Goal: Task Accomplishment & Management: Use online tool/utility

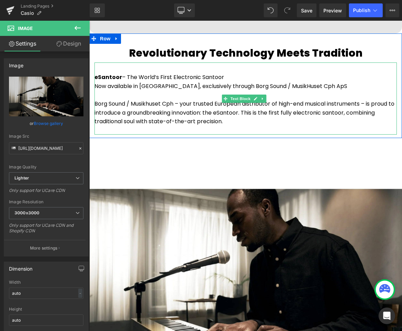
scroll to position [212, 0]
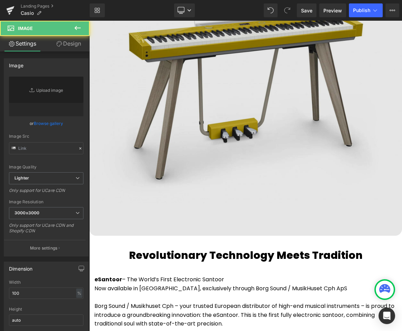
click at [288, 151] on img at bounding box center [245, 79] width 313 height 313
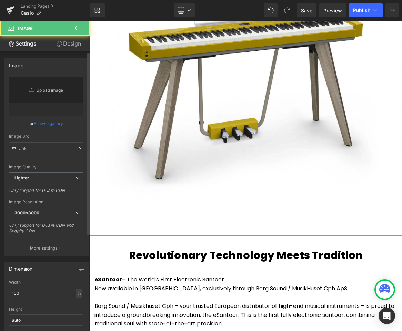
click at [46, 90] on link "Replace Image" at bounding box center [46, 97] width 75 height 40
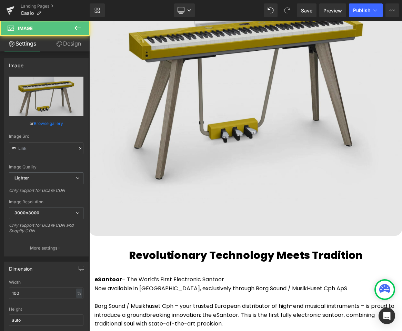
scroll to position [122, 0]
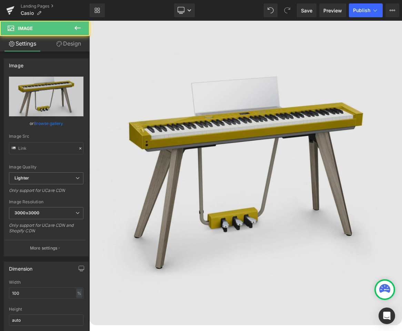
type input "[URL][DOMAIN_NAME]"
type input "C:\fakepath\Casio-PX-S7000-Smart-Hybrid-Digitalpiano-Borg-Sound-7(2).webp"
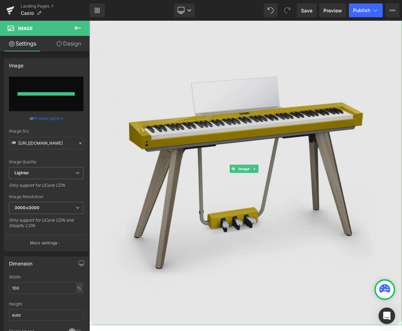
type input "[URL][DOMAIN_NAME]"
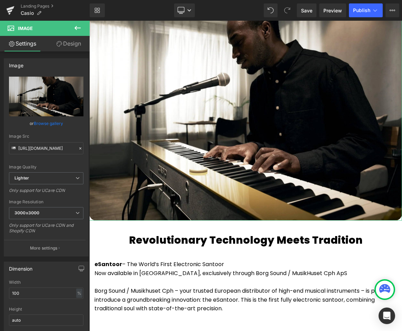
click at [66, 41] on link "Design" at bounding box center [68, 44] width 45 height 16
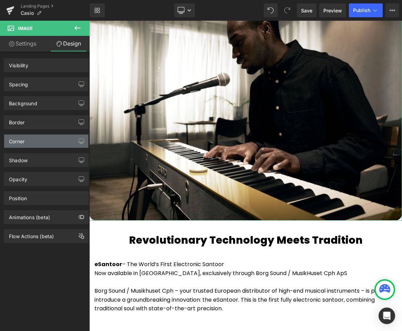
click at [32, 147] on div "Corner" at bounding box center [46, 141] width 84 height 13
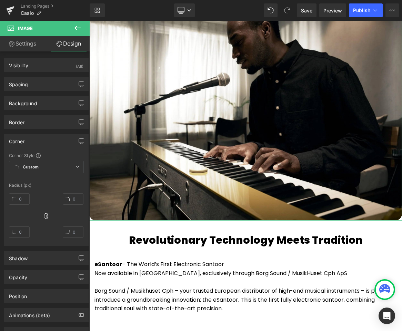
type input "20"
type input "0"
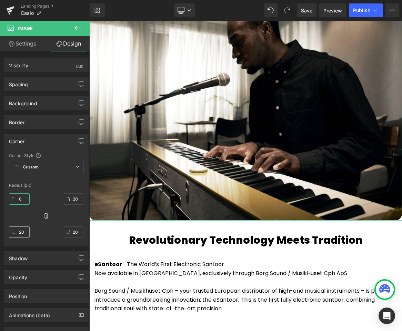
drag, startPoint x: 24, startPoint y: 196, endPoint x: 29, endPoint y: 231, distance: 34.6
click at [29, 231] on div "0px 0 20px 20 20px 20 20px 20" at bounding box center [46, 218] width 75 height 55
type input "0"
drag, startPoint x: 28, startPoint y: 264, endPoint x: 61, endPoint y: 241, distance: 40.1
click at [29, 269] on div "Visibility (All) 0|0|0|0 1 Show on Desktop 1 Show on Laptop 1 Show on Tablet 1 …" at bounding box center [46, 196] width 93 height 290
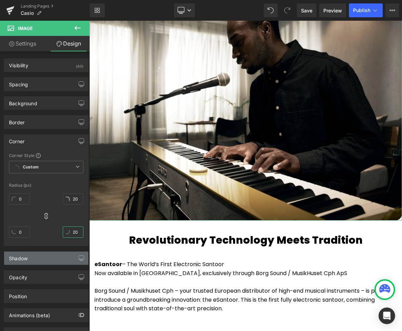
type input "0"
drag, startPoint x: 77, startPoint y: 227, endPoint x: 70, endPoint y: 262, distance: 35.6
click at [70, 261] on div "Visibility (All) 0|0|0|0 1 Show on Desktop 1 Show on Laptop 1 Show on Tablet 1 …" at bounding box center [46, 196] width 93 height 290
type input "0"
drag, startPoint x: 71, startPoint y: 197, endPoint x: 71, endPoint y: 258, distance: 61.4
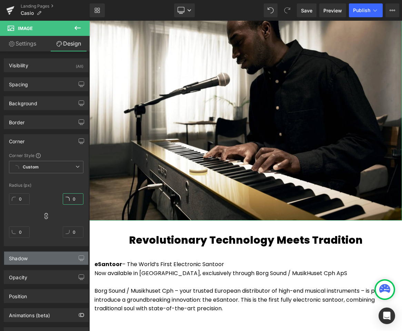
click at [72, 255] on div "Visibility (All) 0|0|0|0 1 Show on Desktop 1 Show on Laptop 1 Show on Tablet 1 …" at bounding box center [46, 196] width 93 height 290
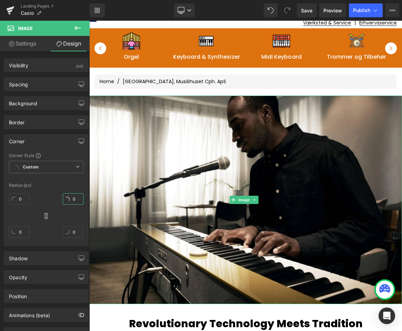
scroll to position [37, 0]
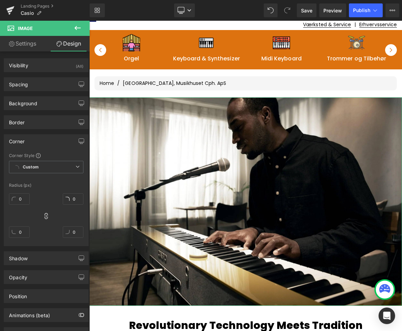
click at [29, 42] on link "Settings" at bounding box center [22, 44] width 45 height 16
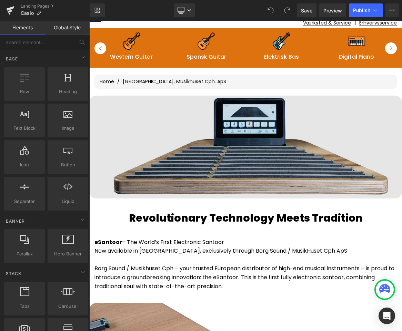
scroll to position [37, 0]
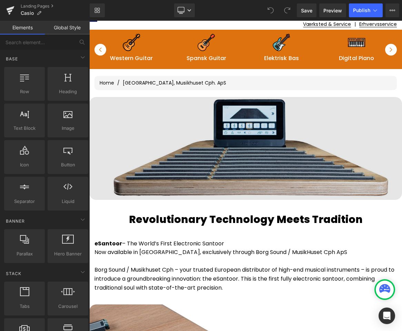
click at [237, 139] on img at bounding box center [245, 148] width 313 height 103
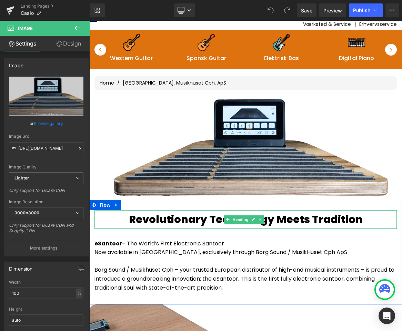
click at [266, 223] on h3 "Revolutionary Technology Meets Tradition" at bounding box center [246, 219] width 303 height 19
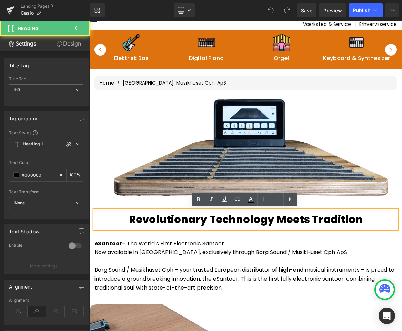
click at [319, 214] on h3 "Revolutionary Technology Meets Tradition" at bounding box center [246, 219] width 303 height 19
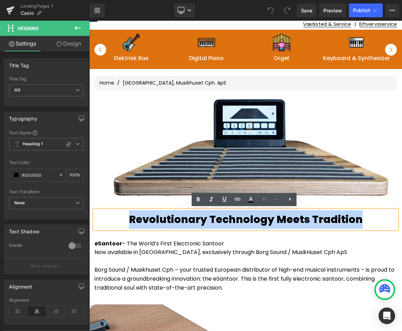
drag, startPoint x: 359, startPoint y: 219, endPoint x: 129, endPoint y: 219, distance: 229.9
click at [129, 219] on h3 "Revolutionary Technology Meets Tradition" at bounding box center [246, 219] width 303 height 19
paste div
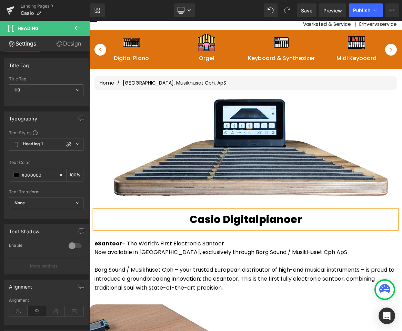
click at [290, 220] on h3 "Casio Digitalpianoer" at bounding box center [246, 219] width 303 height 19
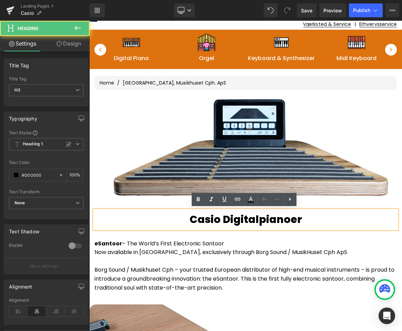
click at [256, 233] on div "eSantoor – The World’s First Electronic Santoor Now available in Europe, exclus…" at bounding box center [246, 265] width 303 height 72
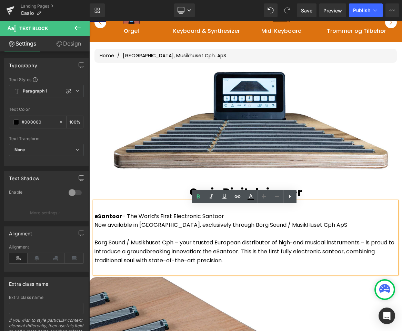
scroll to position [79, 0]
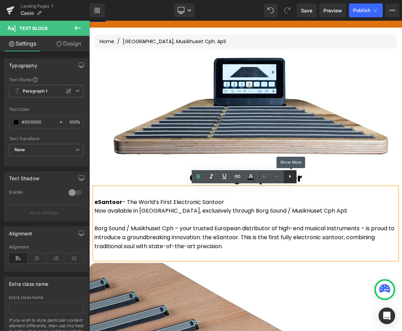
click at [290, 178] on icon at bounding box center [290, 176] width 8 height 8
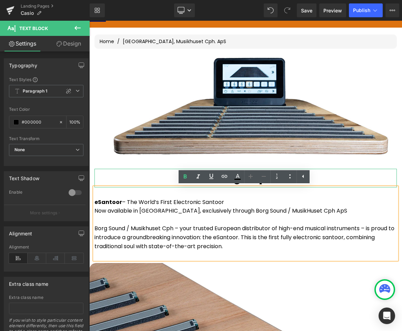
click at [145, 177] on h3 "Casio Digitalpianoer" at bounding box center [246, 178] width 303 height 19
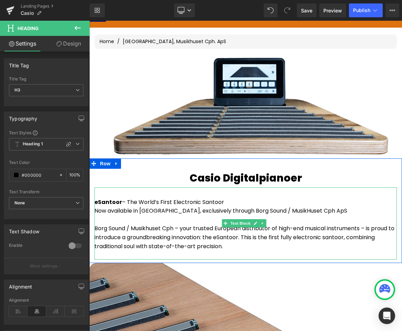
click at [137, 198] on p "eSantoor – The World’s First Electronic Santoor" at bounding box center [246, 202] width 303 height 9
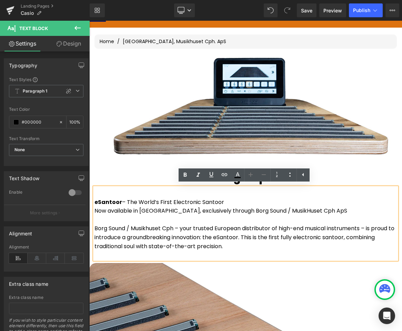
click at [156, 174] on h3 "Casio Digitalpianoer" at bounding box center [246, 178] width 303 height 19
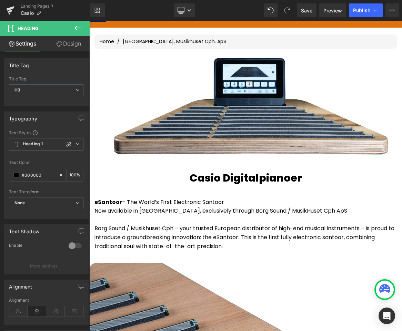
click at [76, 29] on icon at bounding box center [78, 28] width 6 height 4
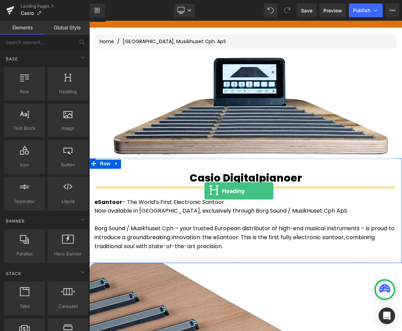
drag, startPoint x: 148, startPoint y: 100, endPoint x: 205, endPoint y: 191, distance: 106.8
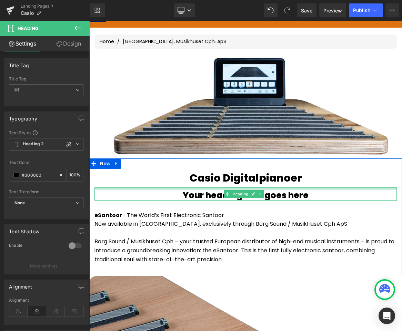
click at [311, 190] on div "Your heading text goes here Heading" at bounding box center [246, 193] width 303 height 13
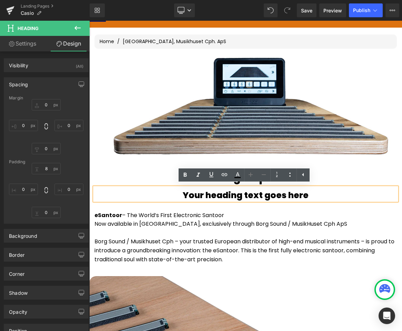
click at [309, 187] on div "Your heading text goes here" at bounding box center [246, 193] width 303 height 13
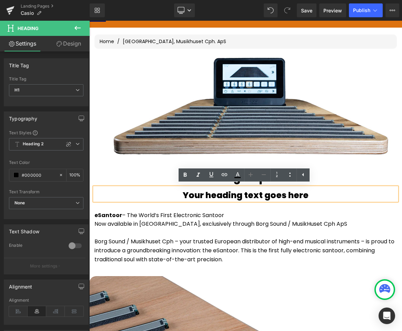
click at [311, 210] on div "eSantoor – The World’s First Electronic Santoor Now available in Europe, exclus…" at bounding box center [246, 237] width 303 height 72
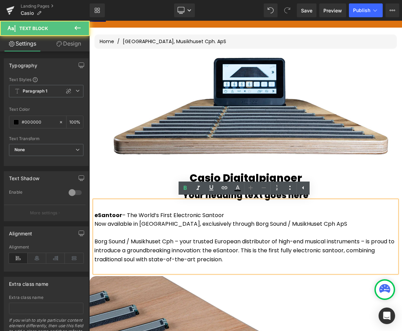
click at [318, 176] on h3 "Casio Digitalpianoer" at bounding box center [246, 178] width 303 height 19
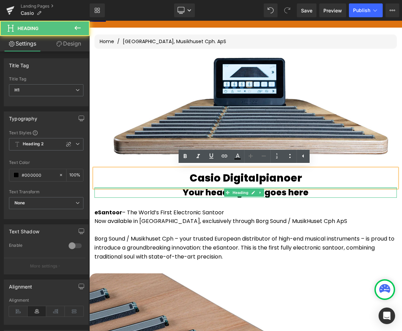
drag, startPoint x: 313, startPoint y: 188, endPoint x: 313, endPoint y: 182, distance: 6.2
click at [313, 182] on div "Casio Digitalpianoer Heading Your heading text goes here Heading eSantoor – The…" at bounding box center [245, 213] width 313 height 111
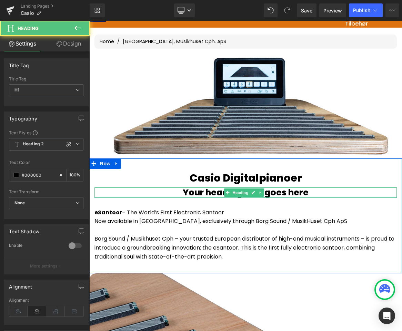
click at [306, 192] on h1 "Your heading text goes here" at bounding box center [246, 192] width 303 height 10
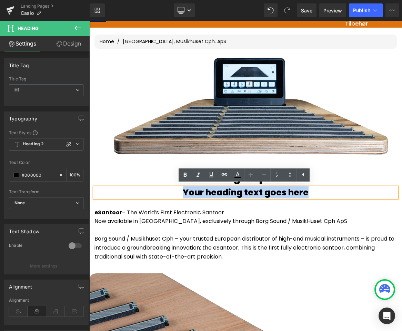
drag, startPoint x: 308, startPoint y: 189, endPoint x: 183, endPoint y: 193, distance: 125.0
click at [183, 193] on h1 "Your heading text goes here" at bounding box center [246, 192] width 303 height 10
paste div
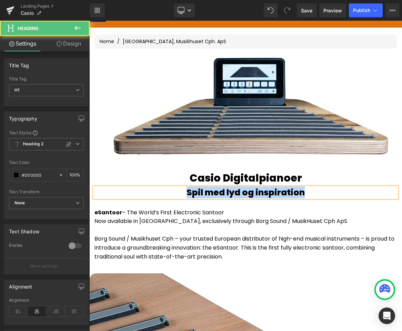
drag, startPoint x: 308, startPoint y: 191, endPoint x: 184, endPoint y: 195, distance: 123.3
click at [184, 195] on h1 "Spil med lyd og inspiration" at bounding box center [246, 192] width 303 height 10
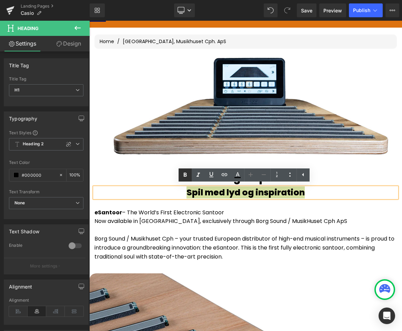
click at [188, 176] on icon at bounding box center [185, 175] width 8 height 8
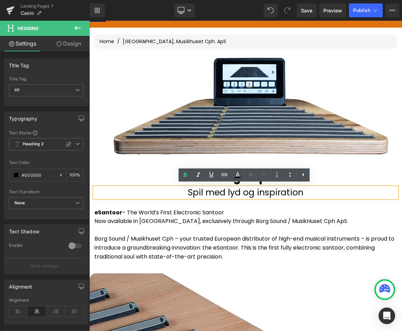
click at [252, 251] on p "Borg Sound / Musikhuset Cph – your trusted European distributor of high-end mus…" at bounding box center [246, 247] width 303 height 27
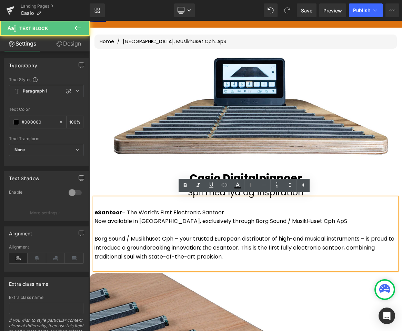
click at [273, 217] on p "Now available in [GEOGRAPHIC_DATA], exclusively through Borg Sound / MusikHuset…" at bounding box center [246, 221] width 303 height 9
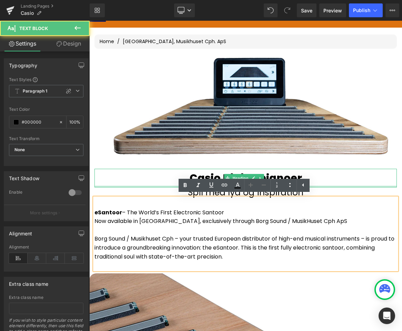
click at [177, 192] on h1 "Spil med lyd og inspiration" at bounding box center [246, 192] width 303 height 10
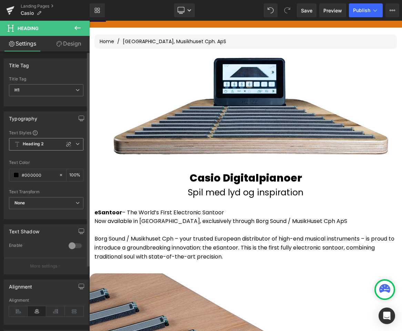
click at [43, 142] on b "Heading 2" at bounding box center [33, 144] width 21 height 6
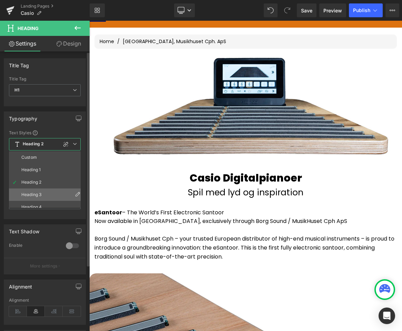
click at [44, 196] on li "Heading 3" at bounding box center [46, 194] width 75 height 12
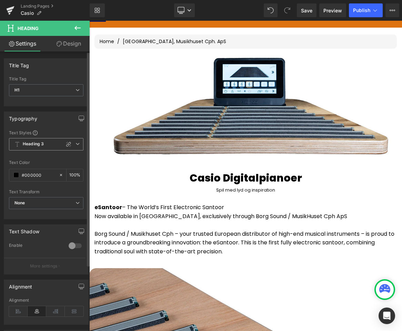
click at [44, 145] on span "Heading 3" at bounding box center [46, 144] width 75 height 12
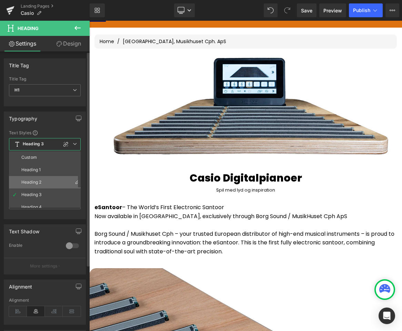
click at [42, 181] on li "Heading 2" at bounding box center [46, 182] width 75 height 12
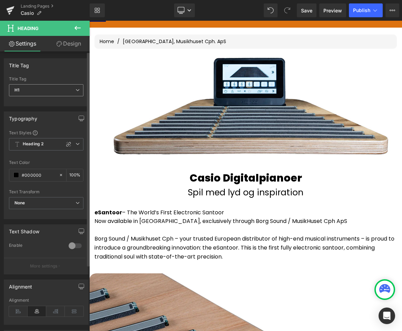
click at [47, 90] on span "H1" at bounding box center [46, 90] width 75 height 12
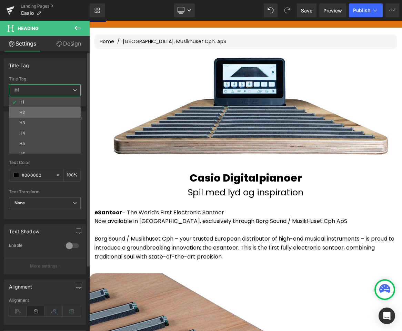
click at [36, 113] on li "H2" at bounding box center [46, 112] width 75 height 10
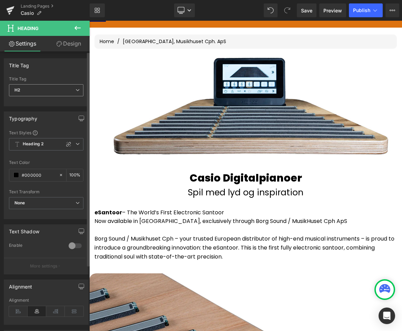
click at [37, 89] on span "H2" at bounding box center [46, 90] width 75 height 12
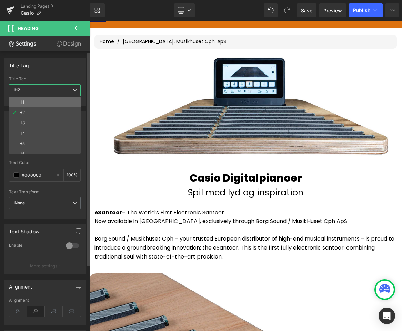
click at [33, 106] on li "H1" at bounding box center [46, 102] width 75 height 10
type input "100"
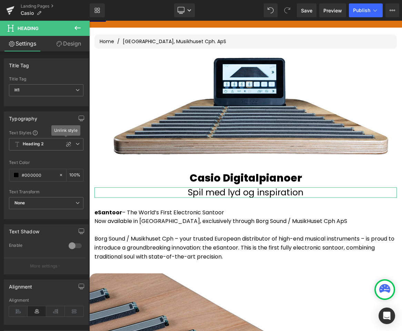
click at [74, 43] on link "Design" at bounding box center [68, 44] width 45 height 16
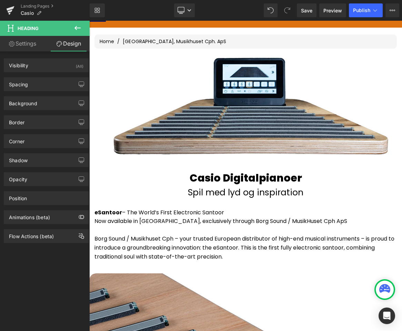
click at [82, 27] on button at bounding box center [78, 28] width 24 height 15
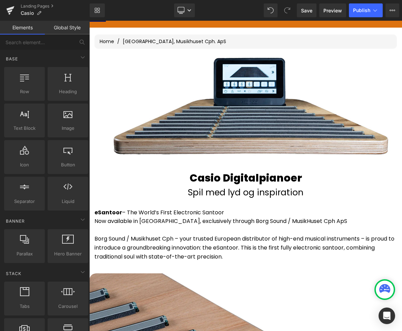
click at [68, 30] on link "Global Style" at bounding box center [67, 28] width 45 height 14
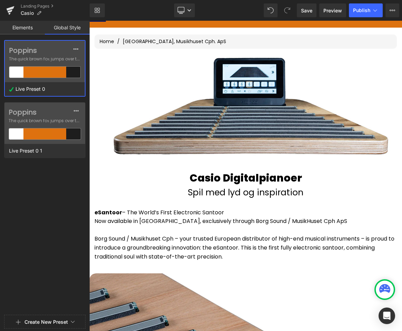
click at [51, 64] on div "Poppins The quick brown fox jumps over the lazy..." at bounding box center [45, 61] width 80 height 41
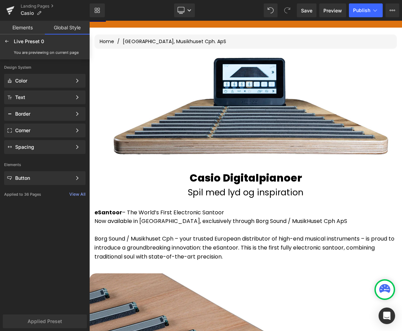
click at [28, 29] on link "Elements" at bounding box center [22, 28] width 45 height 14
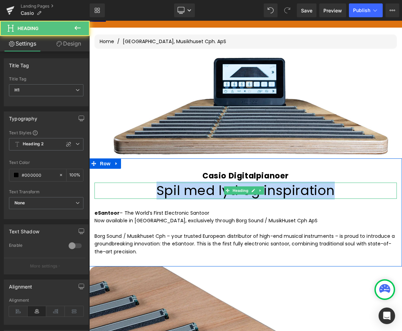
drag, startPoint x: 191, startPoint y: 193, endPoint x: 175, endPoint y: 188, distance: 16.8
click at [175, 188] on h1 "Spil med lyd og inspiration" at bounding box center [246, 191] width 303 height 16
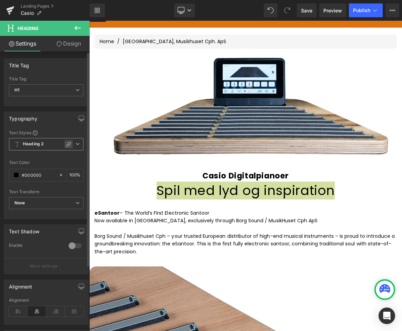
click at [66, 147] on icon at bounding box center [69, 145] width 6 height 6
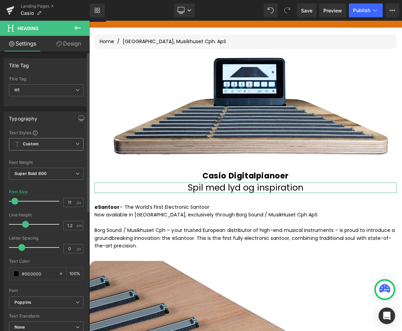
drag, startPoint x: 19, startPoint y: 203, endPoint x: 15, endPoint y: 204, distance: 4.4
click at [15, 204] on span at bounding box center [14, 201] width 7 height 7
click at [34, 205] on div at bounding box center [35, 201] width 47 height 14
type input "18"
click at [18, 201] on div at bounding box center [35, 201] width 47 height 14
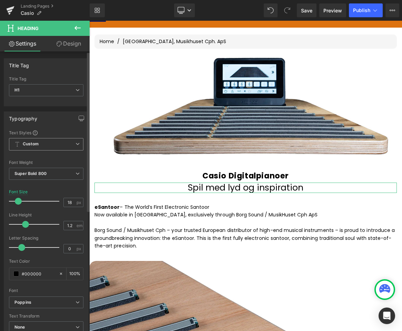
click at [49, 187] on div at bounding box center [46, 185] width 75 height 4
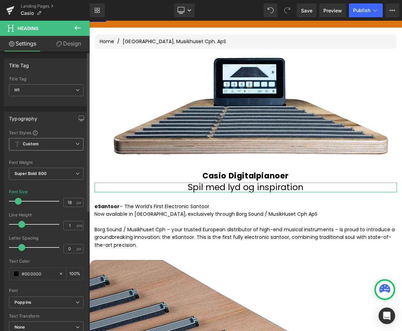
drag, startPoint x: 26, startPoint y: 225, endPoint x: 22, endPoint y: 227, distance: 4.2
click at [22, 227] on span at bounding box center [21, 224] width 7 height 7
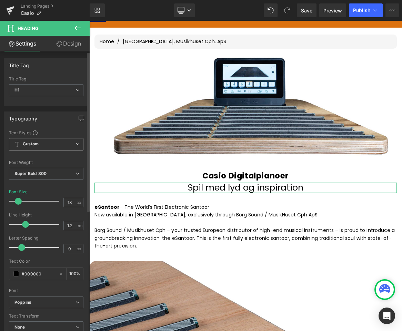
type input "1.1"
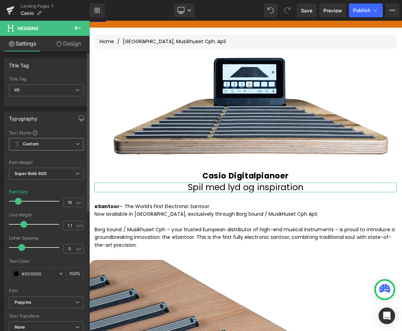
click at [23, 223] on span at bounding box center [23, 224] width 7 height 7
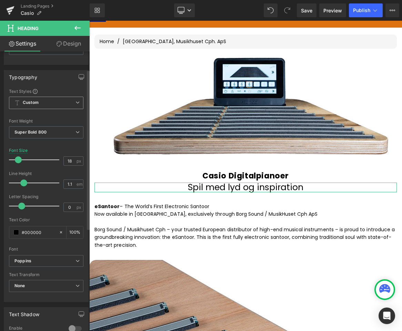
scroll to position [0, 0]
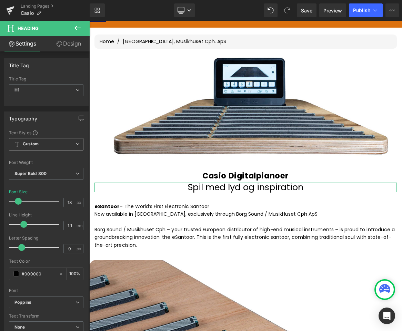
click at [54, 145] on span "Custom" at bounding box center [46, 144] width 75 height 12
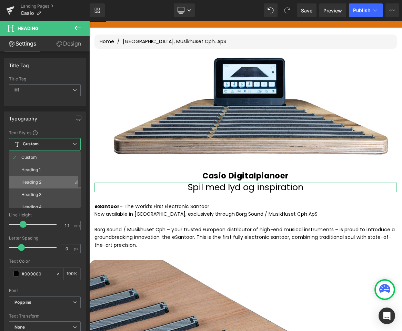
click at [42, 183] on li "Heading 2" at bounding box center [46, 182] width 75 height 12
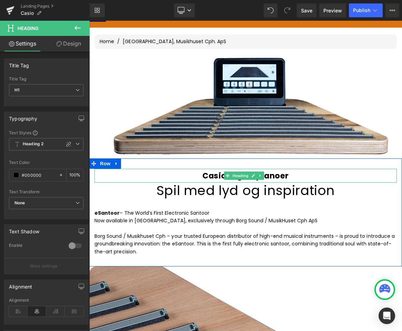
click at [207, 178] on h3 "Casio Digitalpianoer" at bounding box center [246, 176] width 303 height 14
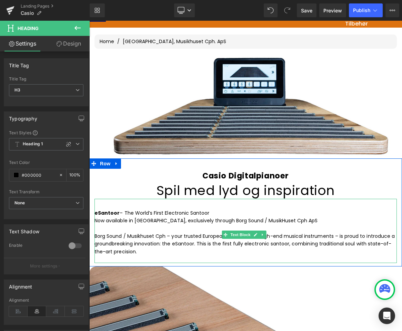
drag, startPoint x: 295, startPoint y: 240, endPoint x: 263, endPoint y: 225, distance: 35.2
click at [295, 239] on p "Borg Sound / Musikhuset Cph – your trusted European distributor of high-end mus…" at bounding box center [246, 243] width 303 height 23
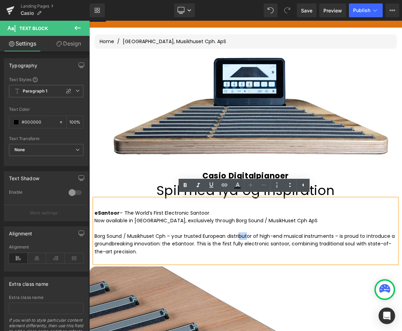
click at [259, 241] on p "Borg Sound / Musikhuset Cph – your trusted European distributor of high-end mus…" at bounding box center [246, 243] width 303 height 23
drag, startPoint x: 255, startPoint y: 258, endPoint x: 93, endPoint y: 207, distance: 169.7
click at [95, 207] on div "eSantoor – The World’s First Electronic Santoor Now available in Europe, exclus…" at bounding box center [246, 231] width 303 height 65
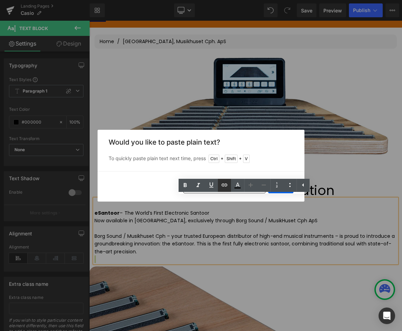
click at [230, 192] on link at bounding box center [224, 185] width 13 height 13
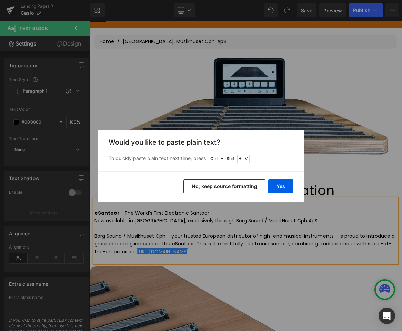
click at [230, 199] on div "Yes No, keep source formatting" at bounding box center [201, 186] width 207 height 30
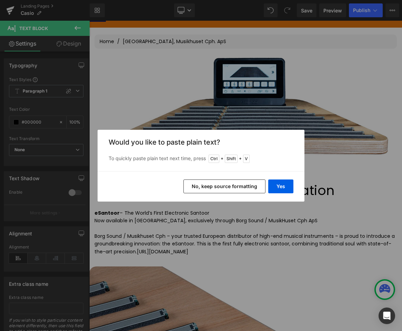
click at [235, 186] on button "No, keep source formatting" at bounding box center [225, 186] width 82 height 14
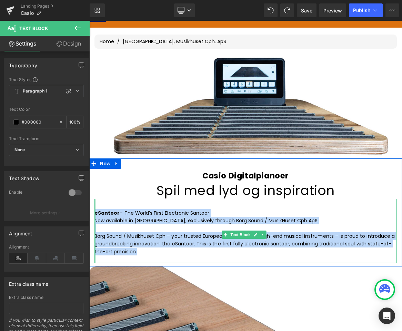
drag, startPoint x: 255, startPoint y: 255, endPoint x: 96, endPoint y: 213, distance: 165.4
click at [96, 213] on div "eSantoor – The World’s First Electronic Santoor Now available in Europe, exclus…" at bounding box center [246, 231] width 303 height 65
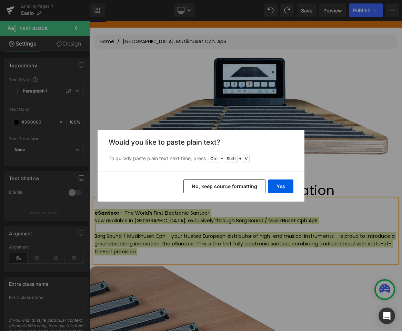
click at [261, 200] on div "Yes No, keep source formatting" at bounding box center [201, 186] width 207 height 30
click at [244, 187] on button "No, keep source formatting" at bounding box center [225, 186] width 82 height 14
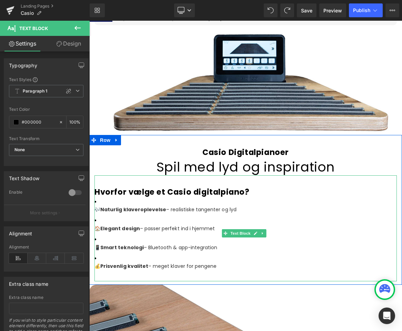
scroll to position [120, 0]
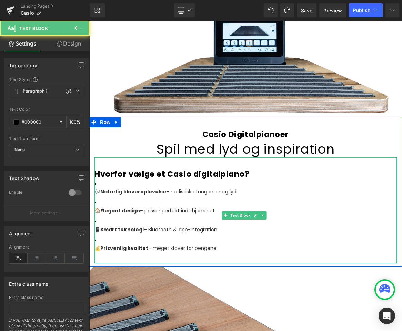
click at [103, 193] on strong "Naturlig klaveroplevelse" at bounding box center [133, 191] width 66 height 7
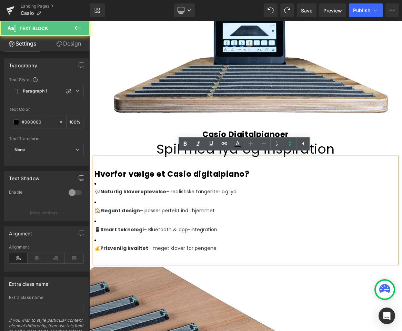
click at [97, 193] on p "🎶 Naturlig klaveroplevelse – realistiske tangenter og lyd" at bounding box center [246, 192] width 303 height 8
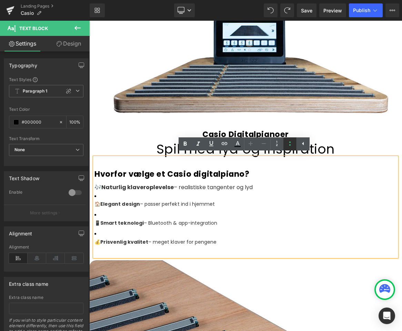
click at [290, 145] on icon at bounding box center [290, 144] width 1 height 4
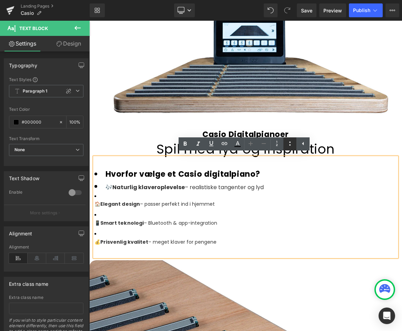
click at [289, 144] on icon at bounding box center [290, 143] width 8 height 8
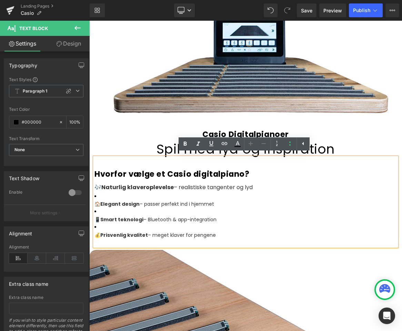
click at [99, 197] on li at bounding box center [246, 197] width 303 height 8
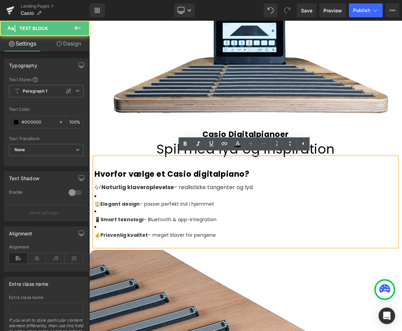
click at [113, 196] on li at bounding box center [246, 197] width 303 height 8
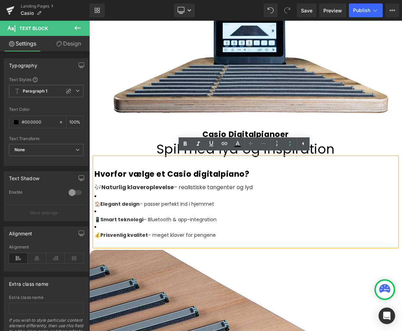
click at [130, 194] on li at bounding box center [246, 197] width 303 height 8
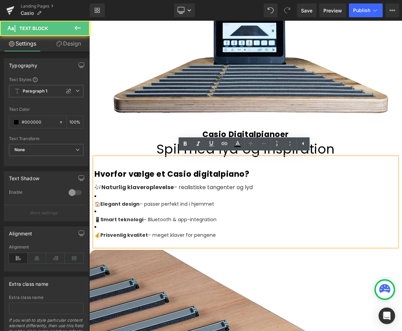
click at [95, 205] on div "Hvorfor vælge et Casio digitalpiano? 🎶 Naturlig klaveroplevelse – realistiske t…" at bounding box center [246, 201] width 303 height 89
click at [97, 204] on span "🏠" at bounding box center [98, 204] width 6 height 7
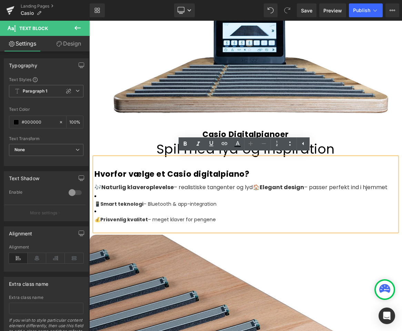
click at [97, 205] on span "📱" at bounding box center [98, 204] width 6 height 7
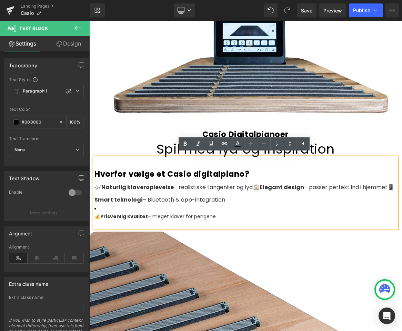
click at [95, 219] on div "Hvorfor vælge et Casio digitalpiano? 🎶 Naturlig klaveroplevelse – realistiske t…" at bounding box center [246, 192] width 303 height 71
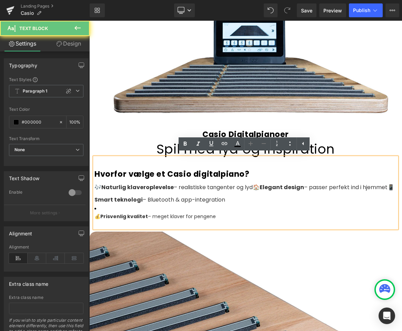
click at [97, 216] on span "💰" at bounding box center [98, 216] width 6 height 7
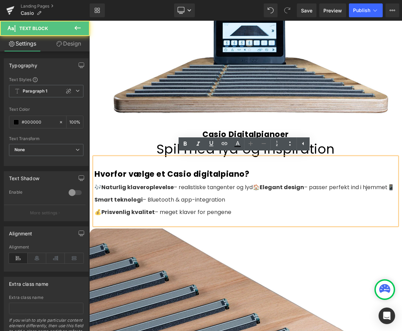
click at [266, 184] on strong "Elegant design" at bounding box center [282, 187] width 45 height 8
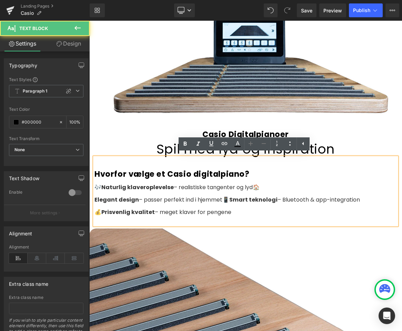
click at [260, 185] on span "🏠" at bounding box center [256, 187] width 7 height 8
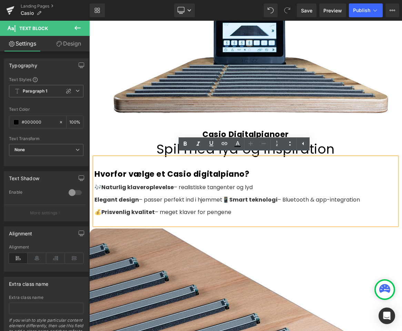
click at [103, 185] on strong "Naturlig klaveroplevelse" at bounding box center [137, 187] width 72 height 8
click at [232, 198] on strong "Smart teknologi" at bounding box center [254, 200] width 48 height 8
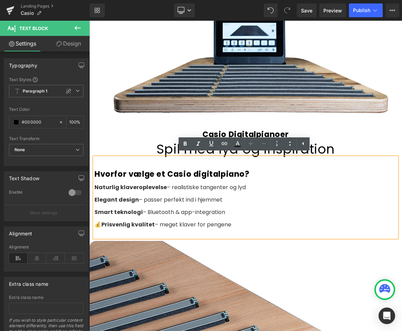
click at [104, 223] on strong "Prisvenlig kvalitet" at bounding box center [127, 225] width 53 height 8
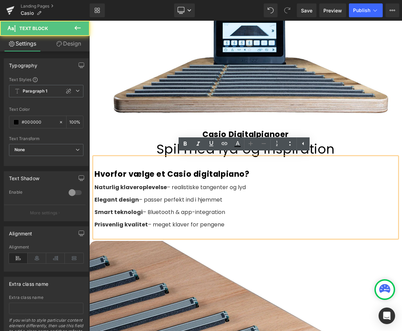
drag, startPoint x: 228, startPoint y: 222, endPoint x: 95, endPoint y: 188, distance: 137.6
click at [95, 188] on div "Hvorfor vælge et Casio digitalpiano? Naturlig klaveroplevelse – realistiske tan…" at bounding box center [246, 197] width 303 height 80
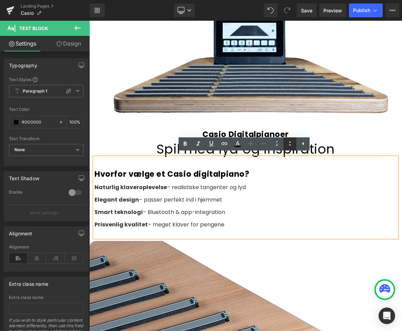
click at [287, 148] on icon at bounding box center [290, 143] width 8 height 8
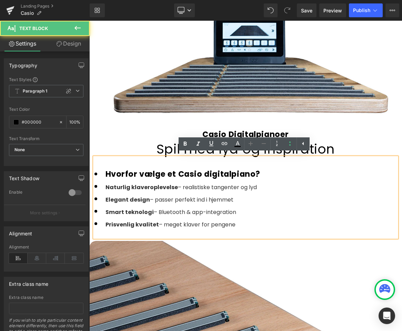
click at [130, 180] on li "Naturlig klaveroplevelse – realistiske tangenter og lyd" at bounding box center [246, 186] width 303 height 12
click at [105, 172] on li "Hvorfor vælge et Casio digitalpiano?" at bounding box center [246, 174] width 303 height 12
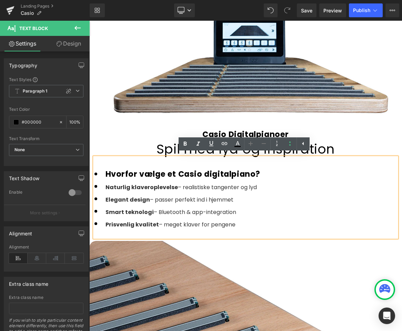
click at [106, 173] on strong "Hvorfor vælge et Casio digitalpiano?" at bounding box center [183, 173] width 155 height 11
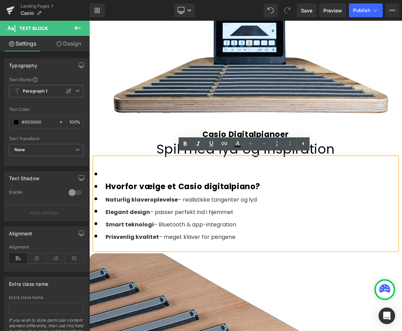
click at [105, 171] on li at bounding box center [246, 174] width 303 height 12
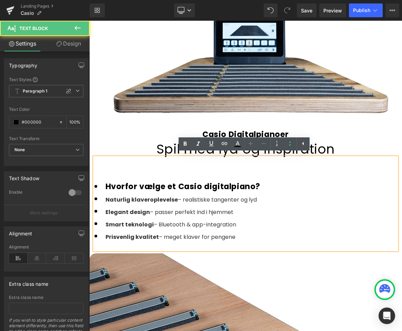
click at [106, 182] on strong "Hvorfor vælge et Casio digitalpiano?" at bounding box center [183, 186] width 155 height 11
click at [105, 170] on li at bounding box center [246, 174] width 303 height 12
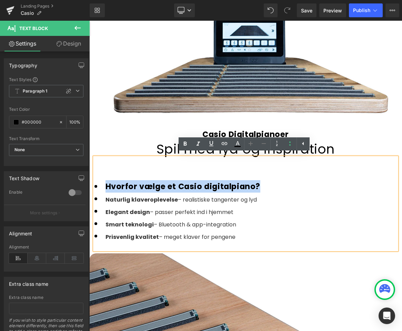
drag, startPoint x: 108, startPoint y: 183, endPoint x: 262, endPoint y: 186, distance: 153.6
click at [262, 186] on li "Hvorfor vælge et Casio digitalpiano?" at bounding box center [246, 186] width 303 height 12
copy strong "Hvorfor vælge et Casio digitalpiano?"
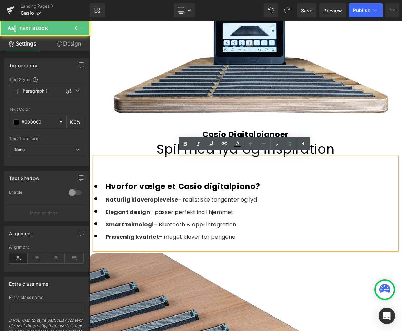
click at [138, 172] on div at bounding box center [246, 174] width 303 height 12
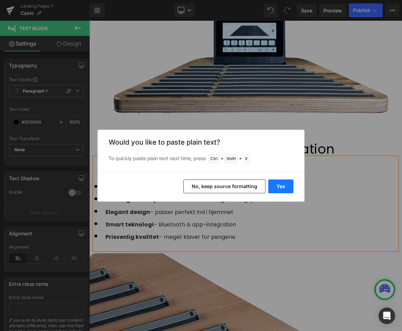
drag, startPoint x: 276, startPoint y: 186, endPoint x: 72, endPoint y: 165, distance: 205.0
click at [276, 186] on button "Yes" at bounding box center [281, 186] width 25 height 14
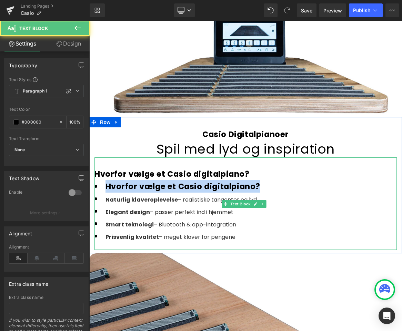
drag, startPoint x: 257, startPoint y: 185, endPoint x: 98, endPoint y: 187, distance: 158.8
click at [98, 187] on li "Hvorfor vælge et Casio digitalpiano?" at bounding box center [246, 186] width 303 height 12
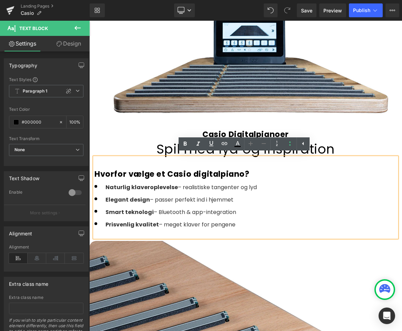
click at [248, 205] on li "Smart teknologi – Bluetooth & app-integration" at bounding box center [246, 211] width 303 height 12
click at [134, 183] on strong "Naturlig klaveroplevelse" at bounding box center [142, 187] width 72 height 8
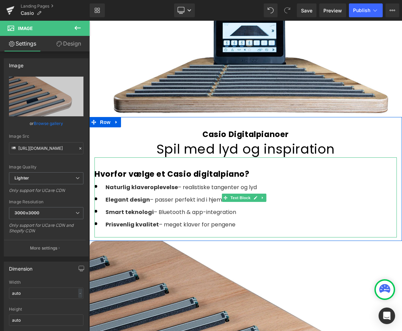
click at [272, 210] on li "Smart teknologi – Bluetooth & app-integration" at bounding box center [246, 211] width 303 height 12
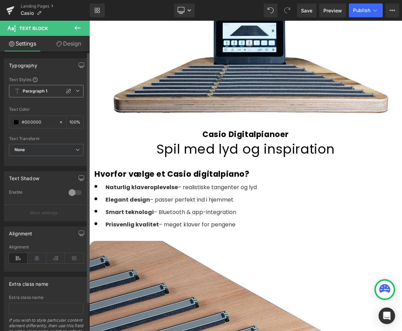
click at [42, 92] on b "Paragraph 1" at bounding box center [35, 91] width 25 height 6
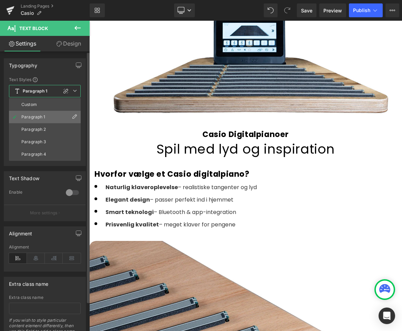
click at [43, 120] on li "Paragraph 1" at bounding box center [45, 117] width 72 height 12
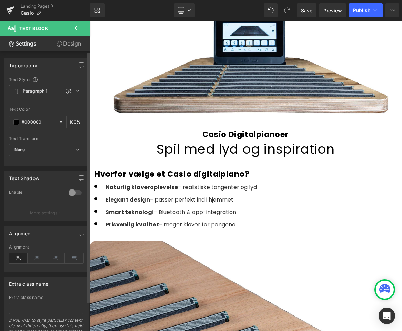
click at [47, 96] on span "Paragraph 1" at bounding box center [46, 91] width 75 height 12
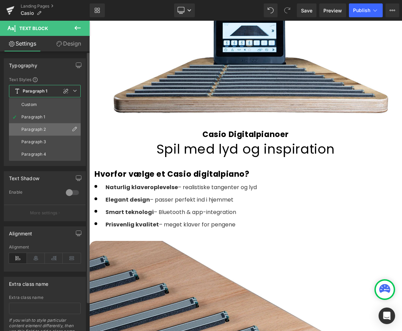
click at [45, 134] on li "Paragraph 2" at bounding box center [45, 129] width 72 height 12
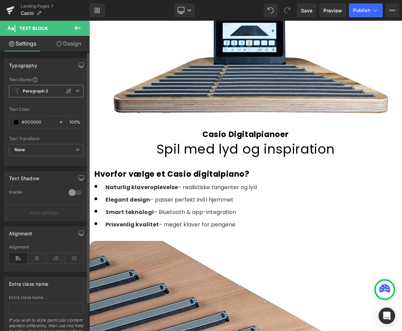
click at [45, 96] on span "Paragraph 2" at bounding box center [46, 91] width 75 height 12
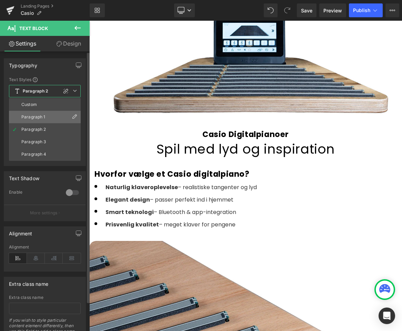
click at [43, 117] on div "Paragraph 1" at bounding box center [33, 117] width 24 height 5
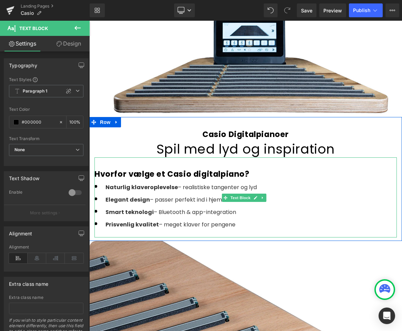
click at [197, 208] on span "– Bluetooth & app-integration" at bounding box center [195, 212] width 82 height 8
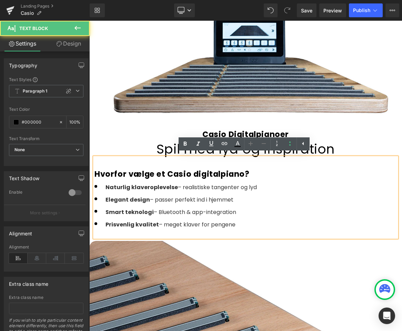
drag, startPoint x: 232, startPoint y: 221, endPoint x: 175, endPoint y: 200, distance: 61.4
click at [89, 179] on html "Gå til indhold Velkommen til Borg Sound! Gratis Fragt ved køb under 20 kg og ov…" at bounding box center [245, 56] width 313 height 310
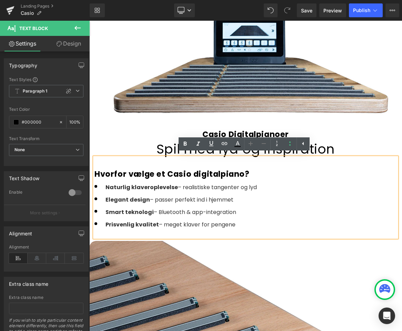
click at [235, 202] on li "Elegant design – passer perfekt ind i hjemmet" at bounding box center [246, 199] width 303 height 12
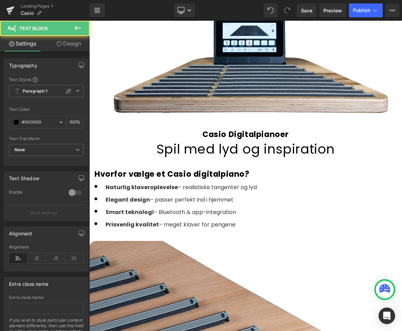
drag, startPoint x: 238, startPoint y: 225, endPoint x: 82, endPoint y: 186, distance: 160.7
click at [89, 186] on html "Gå til indhold Velkommen til Borg Sound! Gratis Fragt ved køb under 20 kg og ov…" at bounding box center [245, 56] width 313 height 310
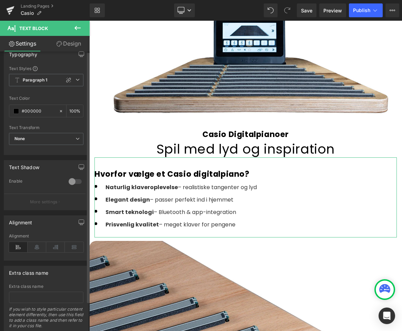
scroll to position [0, 0]
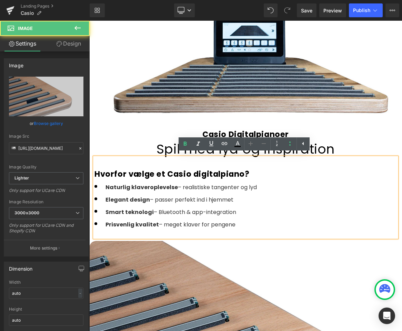
click at [279, 195] on li "Elegant design – passer perfekt ind i hjemmet" at bounding box center [246, 199] width 303 height 12
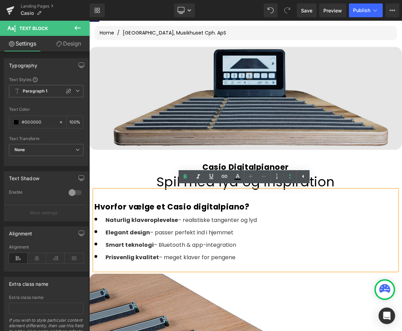
scroll to position [37, 0]
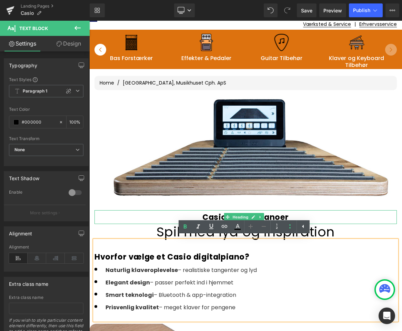
click at [101, 215] on h3 "Casio Digitalpianoer" at bounding box center [246, 217] width 303 height 14
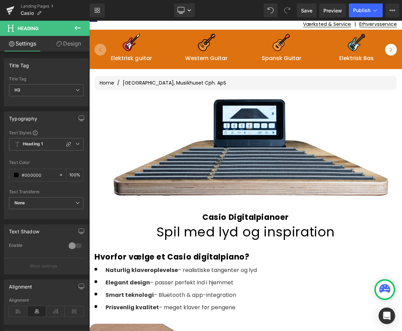
click at [78, 26] on icon at bounding box center [78, 28] width 8 height 8
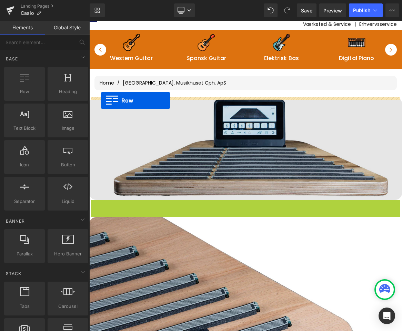
drag, startPoint x: 94, startPoint y: 204, endPoint x: 101, endPoint y: 100, distance: 103.8
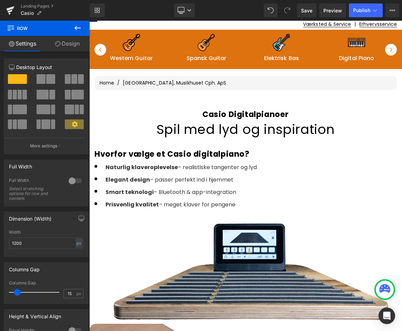
click at [79, 30] on icon at bounding box center [78, 28] width 8 height 8
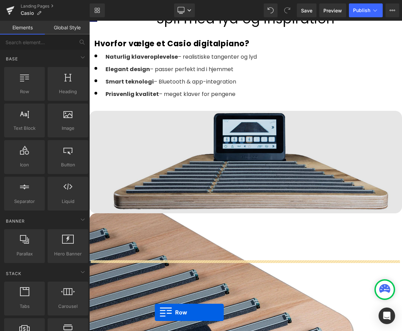
scroll to position [155, 0]
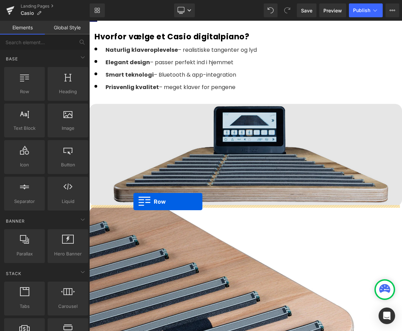
drag, startPoint x: 121, startPoint y: 109, endPoint x: 133, endPoint y: 203, distance: 94.3
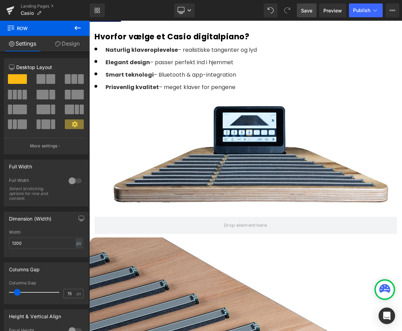
click at [306, 10] on span "Save" at bounding box center [306, 10] width 11 height 7
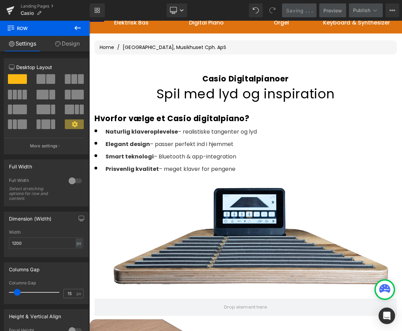
scroll to position [72, 0]
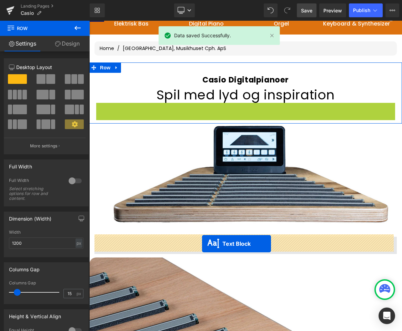
drag, startPoint x: 226, startPoint y: 142, endPoint x: 202, endPoint y: 244, distance: 104.9
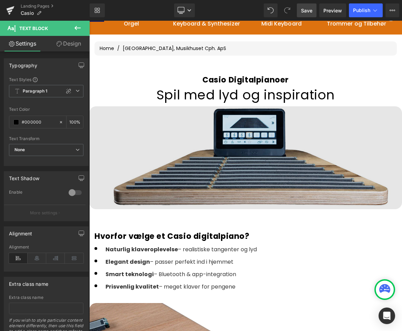
click at [228, 123] on img at bounding box center [245, 157] width 313 height 103
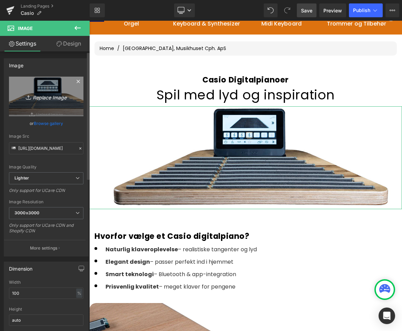
click at [54, 98] on icon "Replace Image" at bounding box center [46, 96] width 55 height 9
type input "C:\fakepath\Casio-PX-S7000-Smart-Hybrid-Digitalpiano-Borg-Sound-7(2).webp"
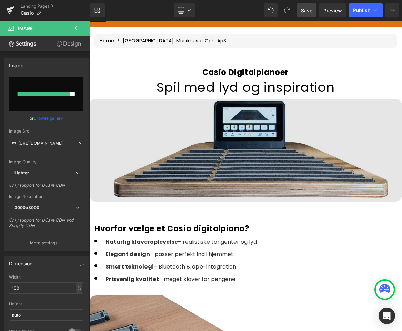
scroll to position [78, 0]
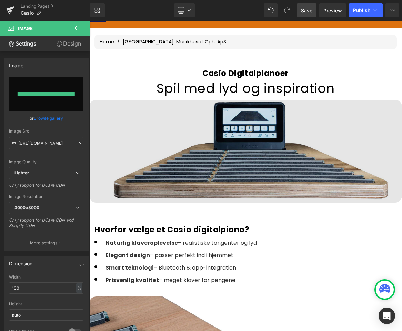
type input "https://ucarecdn.com/65d4cc25-942c-4d1a-8a52-a088be6cb843/-/format/auto/-/previ…"
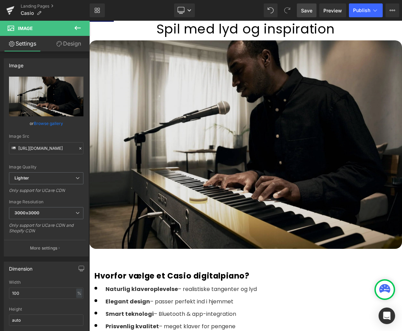
scroll to position [120, 0]
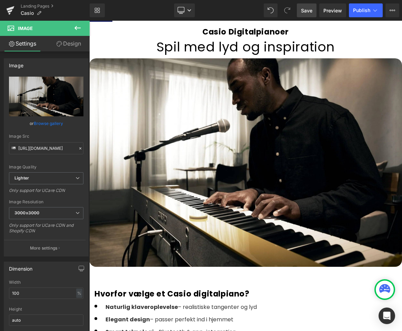
click at [305, 12] on span "Save" at bounding box center [306, 10] width 11 height 7
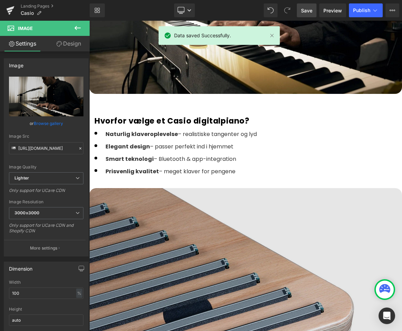
scroll to position [327, 0]
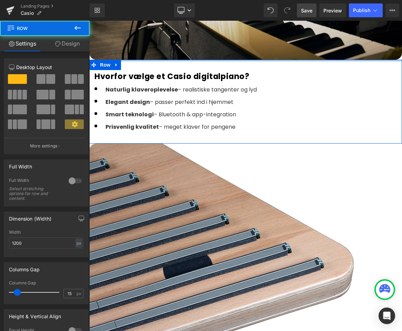
drag, startPoint x: 193, startPoint y: 66, endPoint x: 195, endPoint y: 55, distance: 11.6
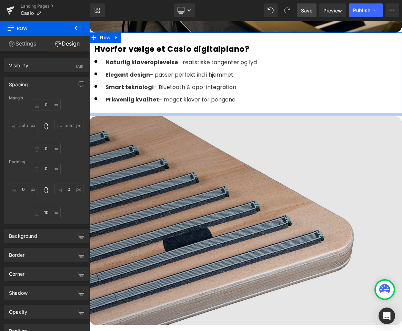
scroll to position [368, 0]
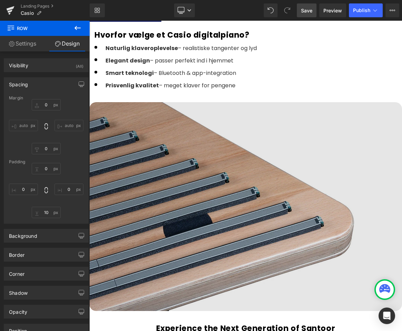
click at [229, 195] on img at bounding box center [245, 206] width 313 height 209
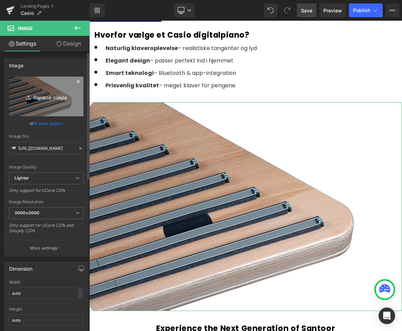
click at [51, 99] on icon "Replace Image" at bounding box center [46, 96] width 55 height 9
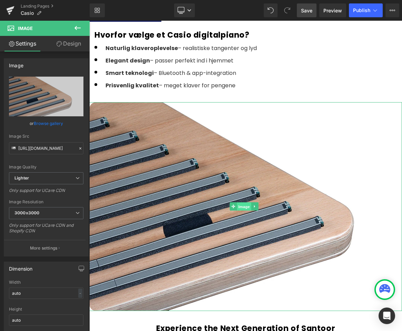
click at [243, 205] on span "Image" at bounding box center [244, 207] width 14 height 8
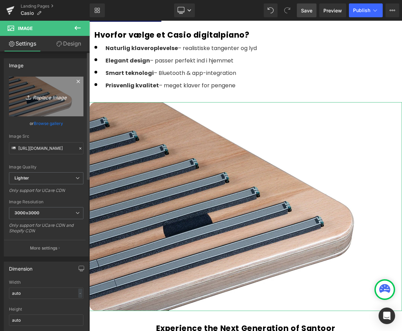
click at [32, 95] on icon "Replace Image" at bounding box center [46, 96] width 55 height 9
type input "C:\fakepath\Casio-PX-S1100-Borg-Sound-7(2).webp"
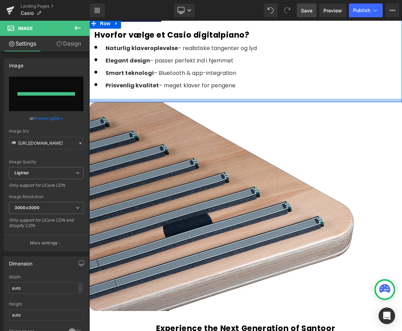
type input "https://ucarecdn.com/ee506f9c-5f94-4c32-935f-354dbc32ae74/-/format/auto/-/previ…"
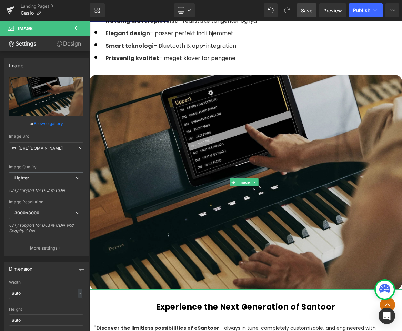
scroll to position [410, 0]
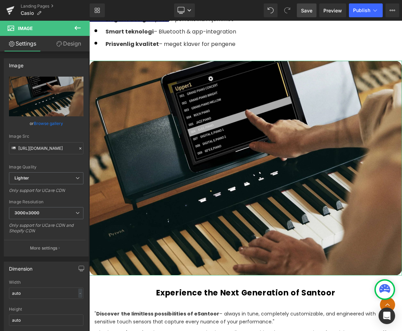
click at [71, 45] on link "Design" at bounding box center [68, 44] width 45 height 16
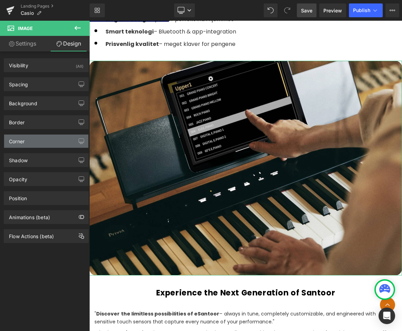
click at [35, 144] on div "Corner" at bounding box center [46, 141] width 84 height 13
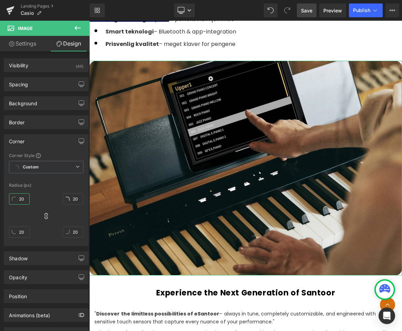
type input "0"
drag, startPoint x: 25, startPoint y: 247, endPoint x: 25, endPoint y: 261, distance: 14.5
click at [25, 259] on div "Visibility (All) 0|0|0|0 1 Show on Desktop 1 Show on Laptop 1 Show on Tablet 1 …" at bounding box center [46, 196] width 93 height 290
click at [32, 271] on div "Visibility (All) 0|0|0|0 1 Show on Desktop 1 Show on Laptop 1 Show on Tablet 1 …" at bounding box center [46, 196] width 93 height 290
type input "0"
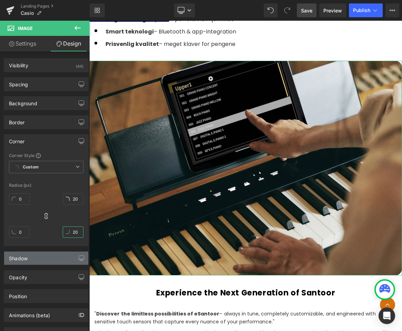
click at [68, 264] on div "Visibility (All) 0|0|0|0 1 Show on Desktop 1 Show on Laptop 1 Show on Tablet 1 …" at bounding box center [46, 196] width 93 height 290
type input "0"
click at [62, 261] on div "Visibility (All) 0|0|0|0 1 Show on Desktop 1 Show on Laptop 1 Show on Tablet 1 …" at bounding box center [46, 196] width 93 height 290
type input "0"
click at [25, 42] on link "Settings" at bounding box center [22, 44] width 45 height 16
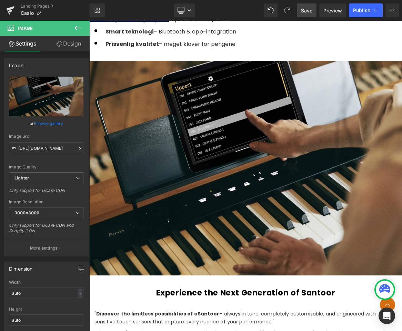
click at [80, 28] on icon at bounding box center [78, 28] width 6 height 4
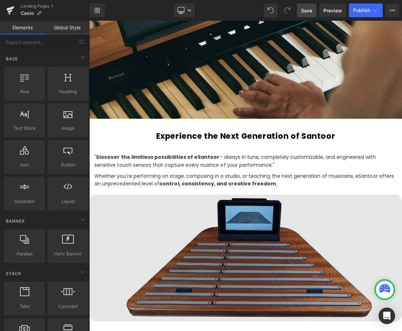
scroll to position [617, 0]
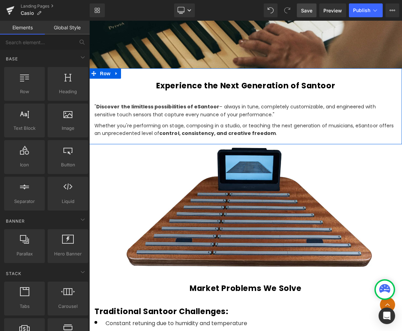
click at [312, 81] on h3 "Experience the Next Generation of Santoor" at bounding box center [246, 86] width 303 height 14
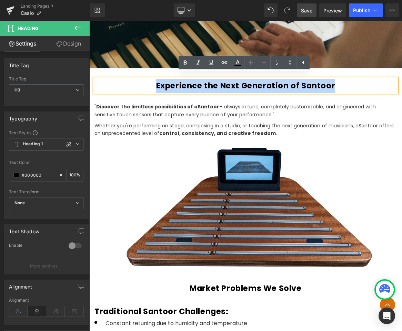
drag, startPoint x: 359, startPoint y: 84, endPoint x: 133, endPoint y: 89, distance: 226.1
click at [133, 89] on h3 "Experience the Next Generation of Santoor" at bounding box center [246, 86] width 303 height 14
paste div
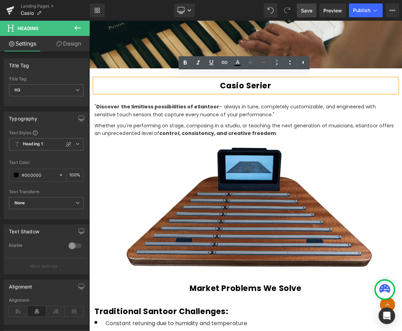
click at [290, 106] on p "" Discover the limitless possibilities of eSantoor – always in tune, completely…" at bounding box center [246, 111] width 303 height 16
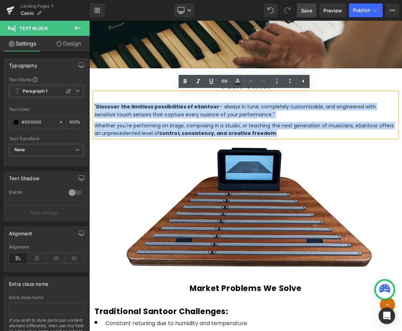
drag, startPoint x: 338, startPoint y: 136, endPoint x: 92, endPoint y: 101, distance: 248.5
click at [92, 101] on div "Casio Serier Heading " Discover the limitless possibilities of eSantoor – alway…" at bounding box center [245, 110] width 313 height 62
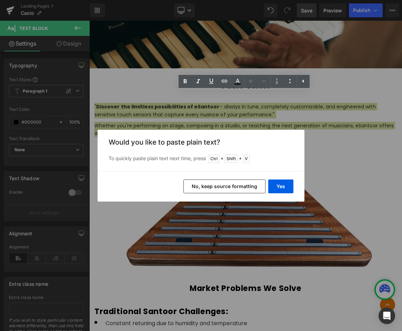
click at [232, 185] on button "No, keep source formatting" at bounding box center [225, 186] width 82 height 14
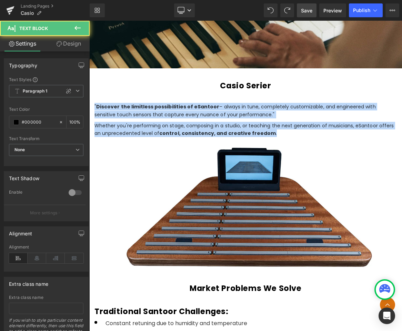
drag, startPoint x: 326, startPoint y: 139, endPoint x: 63, endPoint y: 98, distance: 266.6
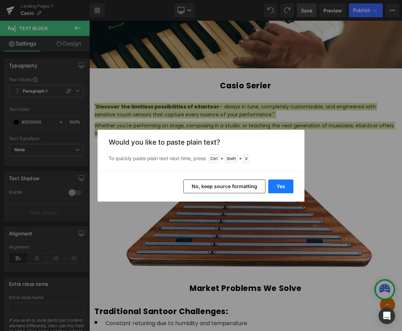
click at [279, 185] on button "Yes" at bounding box center [281, 186] width 25 height 14
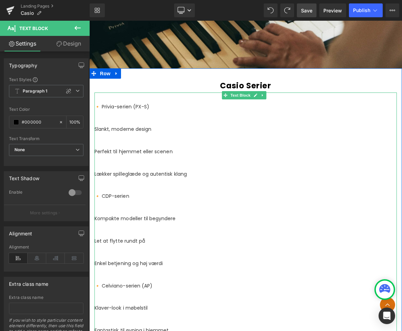
click at [120, 124] on div "🔸 Privia-serien (PX-S) Slankt, moderne design Perfekt til hjemmet eller scenen …" at bounding box center [246, 230] width 303 height 254
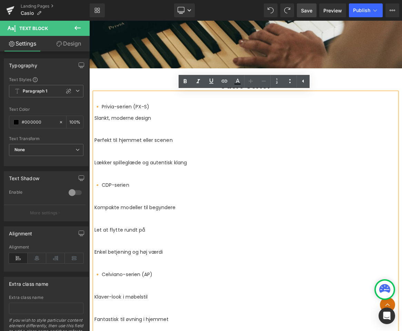
click at [96, 143] on p "Perfekt til hjemmet eller scenen" at bounding box center [246, 140] width 303 height 8
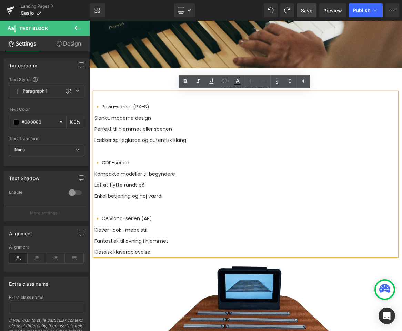
click at [103, 105] on p "🔸 Privia-serien (PX-S)" at bounding box center [246, 107] width 303 height 8
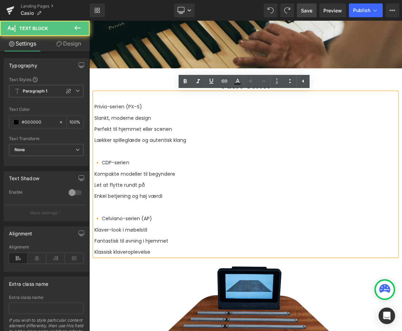
click at [104, 166] on p "🔸 CDP-serien" at bounding box center [246, 163] width 303 height 8
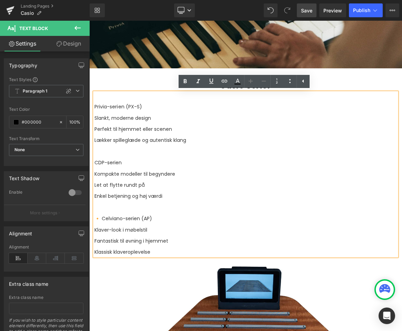
click at [103, 222] on span "🔸 Celviano-serien (AP)" at bounding box center [124, 218] width 58 height 7
click at [178, 222] on p "Celviano-serien (AP)" at bounding box center [246, 219] width 303 height 8
click at [195, 173] on div "Privia-serien (PX-S) Slankt, moderne design Perfekt til hjemmet eller scenen Læ…" at bounding box center [246, 179] width 303 height 153
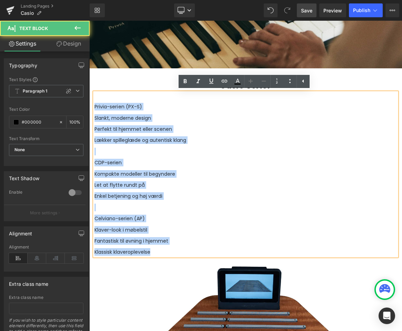
drag, startPoint x: 163, startPoint y: 266, endPoint x: 91, endPoint y: 108, distance: 174.2
click at [91, 108] on div "Casio Serier Heading Privia-serien (PX-S) Slankt, moderne design Perfekt til hj…" at bounding box center [245, 169] width 313 height 181
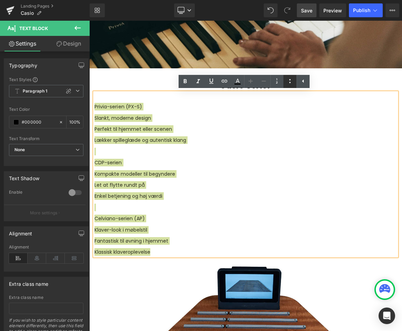
click at [288, 84] on icon at bounding box center [290, 81] width 8 height 8
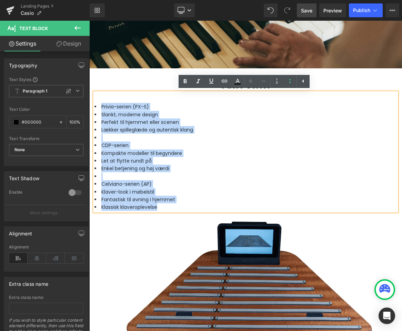
click at [130, 133] on span "Lækker spilleglæde og autentisk klang" at bounding box center [147, 129] width 92 height 7
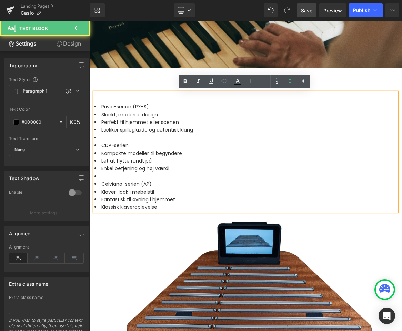
click at [104, 108] on li "Privia-serien (PX-S)" at bounding box center [246, 107] width 303 height 8
drag, startPoint x: 99, startPoint y: 109, endPoint x: 95, endPoint y: 109, distance: 3.9
click at [95, 109] on li "Privia-serien (PX-S)" at bounding box center [246, 107] width 303 height 8
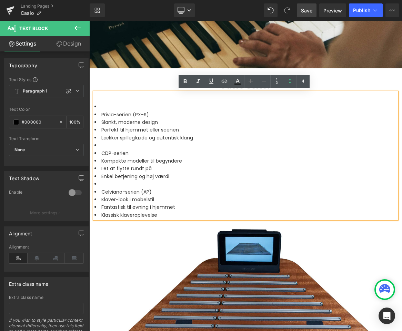
click at [104, 108] on li at bounding box center [246, 107] width 303 height 8
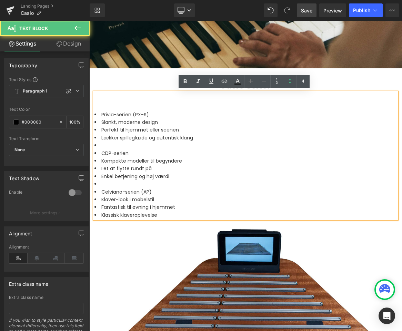
click at [103, 117] on li "Privia-serien (PX-S)" at bounding box center [246, 115] width 303 height 8
drag, startPoint x: 104, startPoint y: 116, endPoint x: 160, endPoint y: 116, distance: 57.0
click at [160, 116] on li "Privia-serien (PX-S)" at bounding box center [246, 115] width 303 height 8
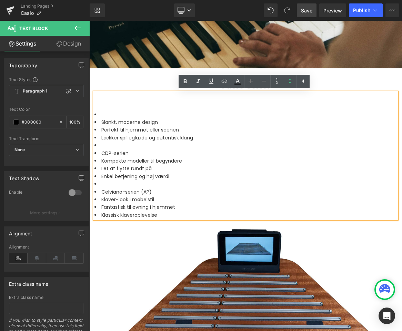
click at [110, 109] on div at bounding box center [246, 107] width 303 height 8
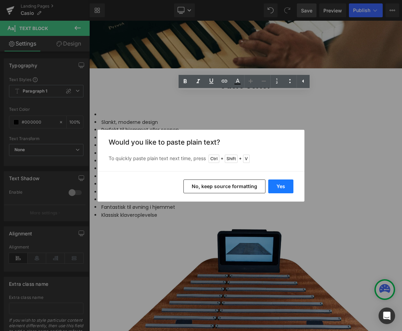
click at [279, 186] on button "Yes" at bounding box center [281, 186] width 25 height 14
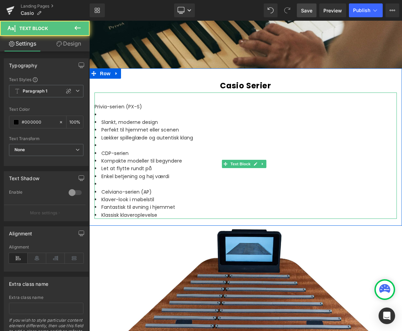
click at [116, 116] on li at bounding box center [246, 115] width 303 height 8
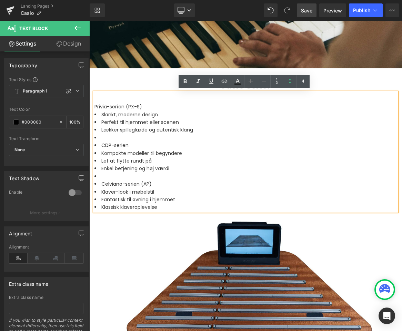
click at [104, 149] on li "CDP-serien" at bounding box center [246, 146] width 303 height 8
click at [111, 142] on li at bounding box center [246, 138] width 303 height 8
click at [104, 149] on li "CDP-serien" at bounding box center [246, 146] width 303 height 8
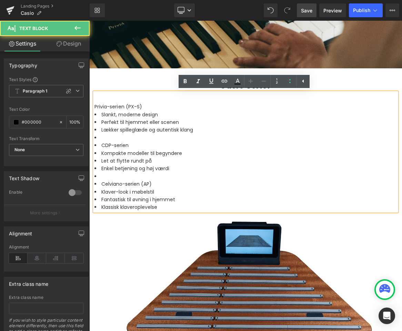
click at [106, 142] on li at bounding box center [246, 138] width 303 height 8
drag, startPoint x: 104, startPoint y: 152, endPoint x: 136, endPoint y: 152, distance: 31.8
click at [136, 149] on li "CDP-serien" at bounding box center [246, 146] width 303 height 8
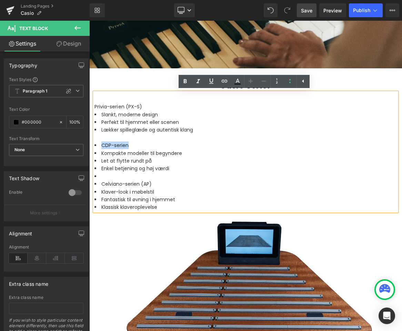
copy span "CDP-serien"
click at [113, 142] on div at bounding box center [246, 138] width 303 height 8
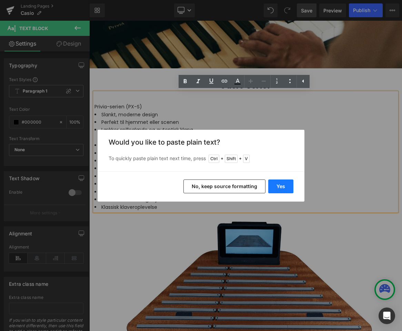
click at [276, 186] on button "Yes" at bounding box center [281, 186] width 25 height 14
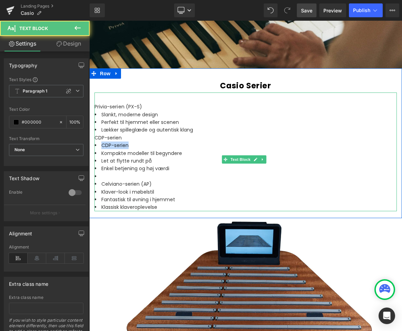
drag, startPoint x: 132, startPoint y: 153, endPoint x: 98, endPoint y: 155, distance: 34.2
click at [98, 149] on li "CDP-serien" at bounding box center [246, 146] width 303 height 8
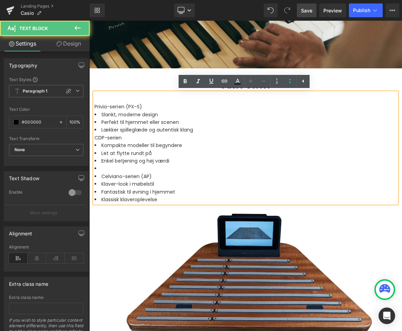
click at [105, 180] on span "Celviano-serien (AP)" at bounding box center [126, 176] width 50 height 7
click at [106, 172] on li at bounding box center [246, 169] width 303 height 8
drag, startPoint x: 104, startPoint y: 187, endPoint x: 164, endPoint y: 189, distance: 60.1
click at [164, 180] on li "Celviano-serien (AP)" at bounding box center [246, 177] width 303 height 8
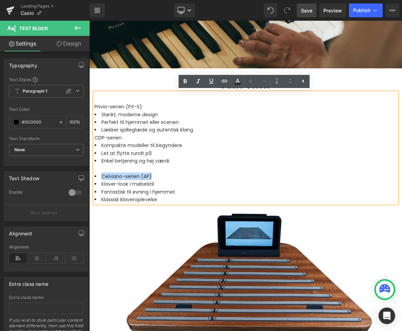
copy span "Celviano-serien (AP)"
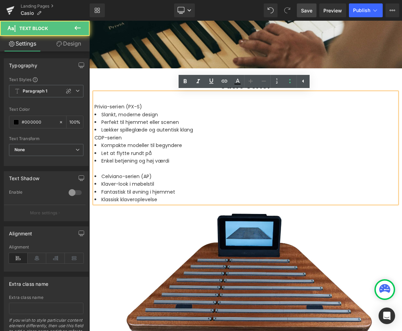
click at [113, 172] on div at bounding box center [246, 169] width 303 height 8
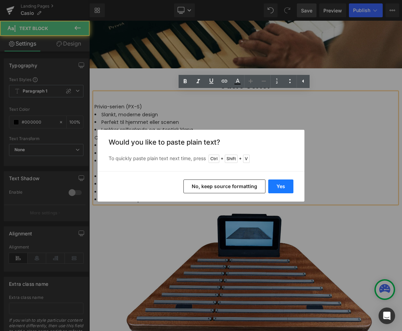
click at [273, 185] on button "Yes" at bounding box center [281, 186] width 25 height 14
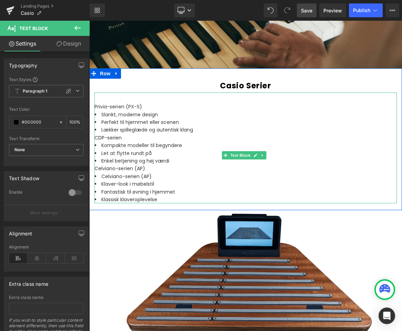
click at [103, 180] on span "Celviano-serien (AP)" at bounding box center [126, 176] width 50 height 7
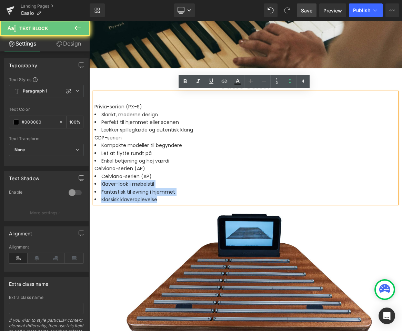
drag, startPoint x: 120, startPoint y: 190, endPoint x: 94, endPoint y: 189, distance: 26.3
click at [95, 189] on div "Privia-serien (PX-S) Slankt, moderne design Perfekt til hjemmet eller scenen Læ…" at bounding box center [246, 147] width 303 height 111
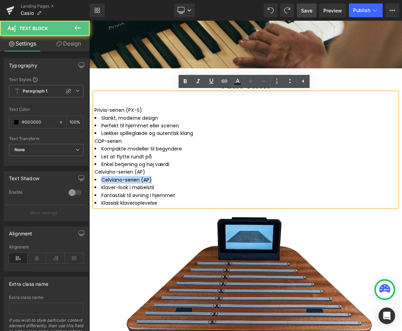
drag, startPoint x: 163, startPoint y: 188, endPoint x: 96, endPoint y: 191, distance: 66.7
click at [96, 184] on li "Celviano-serien (AP)" at bounding box center [246, 180] width 303 height 8
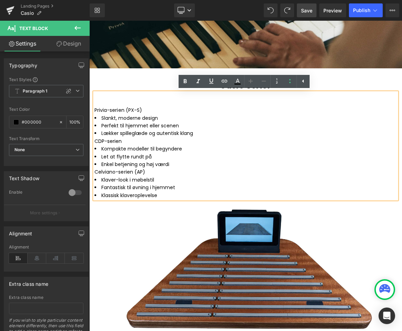
click at [188, 168] on li "Enkel betjening og høj værdi" at bounding box center [246, 164] width 303 height 8
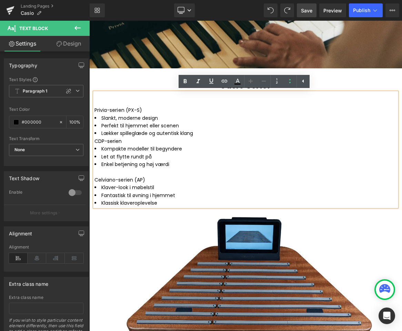
click at [212, 137] on li "Lækker spilleglæde og autentisk klang" at bounding box center [246, 133] width 303 height 8
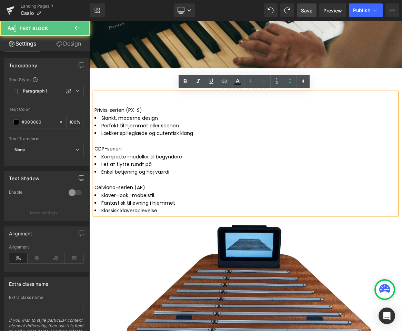
click at [123, 103] on div "Privia-serien (PX-S) Slankt, moderne design Perfekt til hjemmet eller scenen Læ…" at bounding box center [246, 153] width 303 height 122
drag, startPoint x: 144, startPoint y: 111, endPoint x: 100, endPoint y: 108, distance: 43.6
click at [95, 112] on div "Privia-serien (PX-S) Slankt, moderne design Perfekt til hjemmet eller scenen Læ…" at bounding box center [246, 153] width 303 height 122
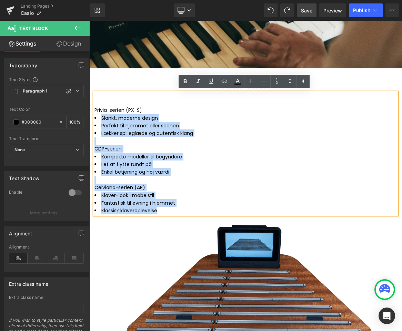
click at [149, 114] on div "Privia-serien (PX-S)" at bounding box center [246, 110] width 303 height 8
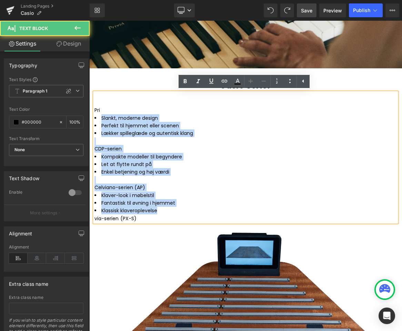
click at [133, 112] on div "Pri" at bounding box center [246, 110] width 303 height 8
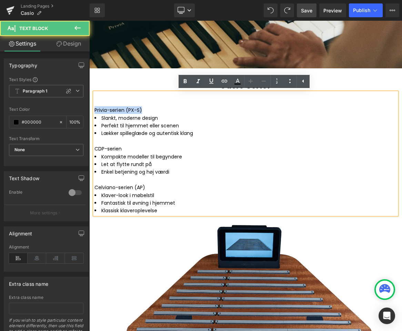
drag, startPoint x: 149, startPoint y: 111, endPoint x: 91, endPoint y: 113, distance: 58.4
click at [91, 113] on div "Casio Serier Heading Privia-serien (PX-S) Slankt, moderne design Perfekt til hj…" at bounding box center [245, 148] width 313 height 139
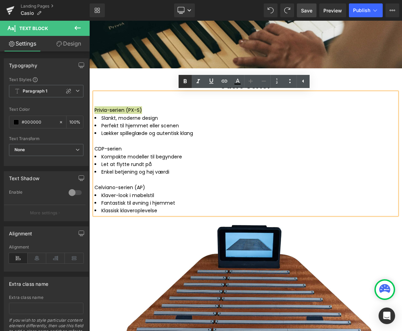
click at [186, 86] on icon at bounding box center [185, 81] width 8 height 8
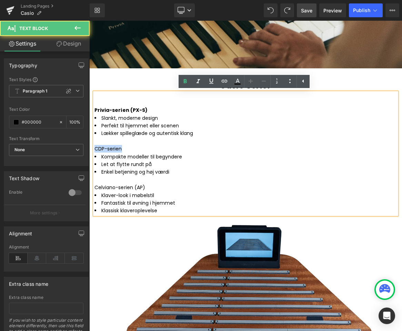
drag, startPoint x: 124, startPoint y: 153, endPoint x: 95, endPoint y: 154, distance: 29.0
click at [95, 153] on div "CDP-serien" at bounding box center [246, 149] width 303 height 8
click at [183, 83] on icon at bounding box center [185, 81] width 8 height 8
drag, startPoint x: 100, startPoint y: 196, endPoint x: 91, endPoint y: 196, distance: 8.7
click at [91, 196] on div "Casio Serier Heading Privia-serien (PX-S) Slankt, moderne design Perfekt til hj…" at bounding box center [245, 148] width 313 height 139
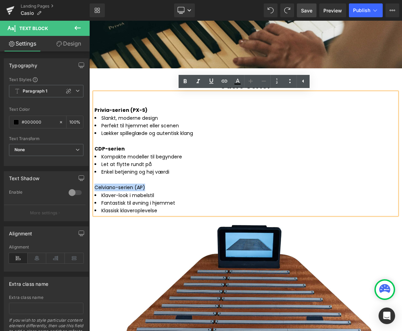
click at [189, 153] on div "CDP-serien" at bounding box center [246, 149] width 303 height 8
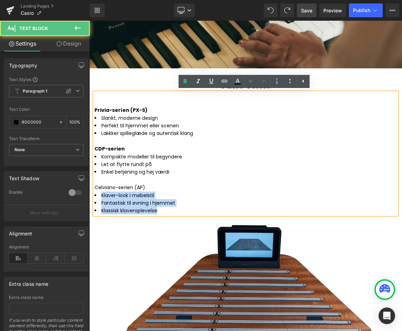
drag, startPoint x: 154, startPoint y: 199, endPoint x: 93, endPoint y: 199, distance: 60.7
click at [95, 199] on div "Privia-serien (PX-S) Slankt, moderne design Perfekt til hjemmet eller scenen Læ…" at bounding box center [246, 153] width 303 height 122
click at [146, 206] on span "Fantastisk til øvning i hjemmet" at bounding box center [138, 202] width 74 height 7
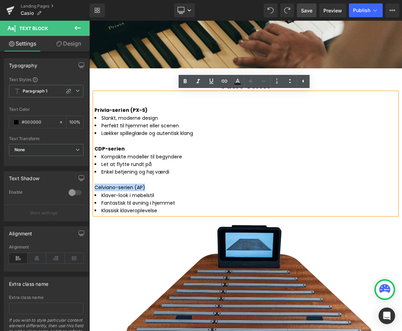
drag, startPoint x: 154, startPoint y: 197, endPoint x: 96, endPoint y: 199, distance: 58.0
click at [96, 191] on div "Celviano-serien (AP)" at bounding box center [246, 188] width 303 height 8
click at [182, 83] on icon at bounding box center [185, 81] width 8 height 8
click at [193, 176] on li "Enkel betjening og høj værdi" at bounding box center [246, 172] width 303 height 8
click at [211, 176] on li "Enkel betjening og høj værdi" at bounding box center [246, 172] width 303 height 8
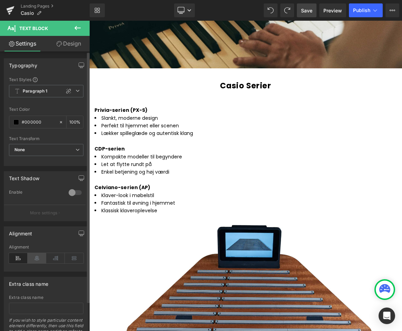
click at [36, 262] on icon at bounding box center [37, 258] width 19 height 10
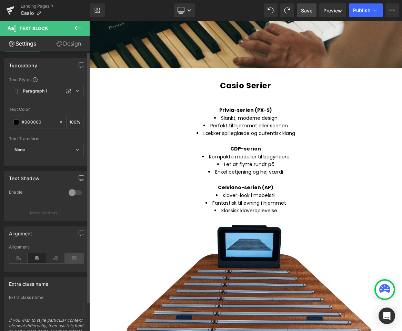
click at [70, 261] on icon at bounding box center [74, 258] width 19 height 10
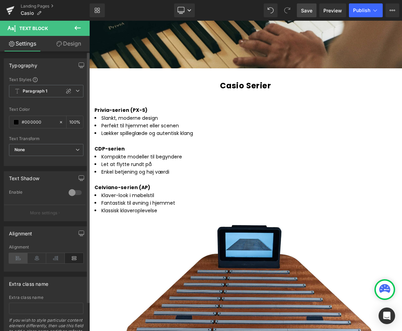
click at [20, 262] on icon at bounding box center [18, 258] width 19 height 10
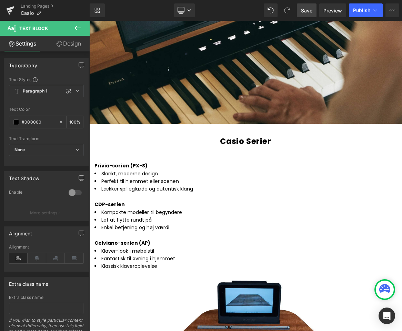
scroll to position [575, 0]
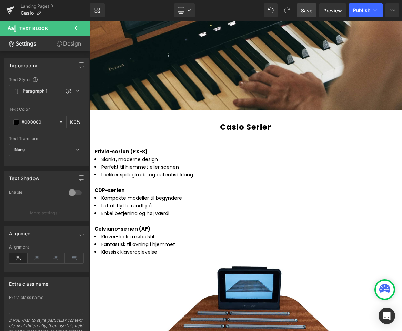
click at [192, 126] on h3 "Casio Serier" at bounding box center [246, 127] width 303 height 14
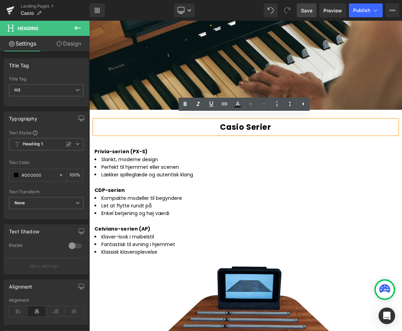
click at [146, 194] on div "CDP-serien" at bounding box center [246, 190] width 303 height 8
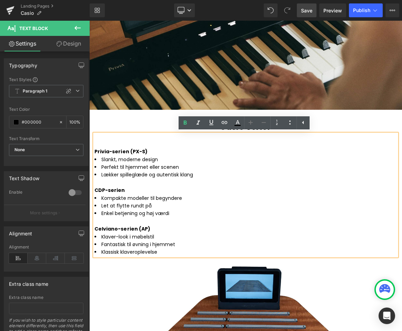
click at [109, 115] on div "Casio Serier Heading Privia-serien (PX-S) Slankt, moderne design Perfekt til hj…" at bounding box center [245, 186] width 313 height 153
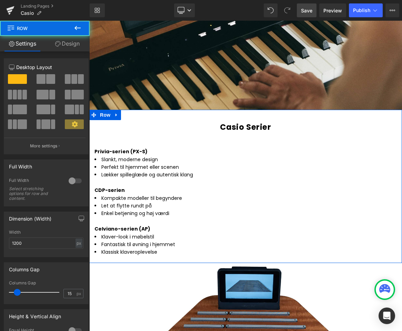
click at [109, 110] on div "Casio Serier Heading Privia-serien (PX-S) Slankt, moderne design Perfekt til hj…" at bounding box center [245, 186] width 313 height 153
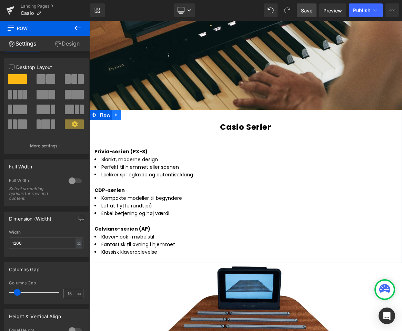
click at [115, 112] on icon at bounding box center [116, 114] width 5 height 5
click at [126, 113] on link at bounding box center [125, 115] width 9 height 10
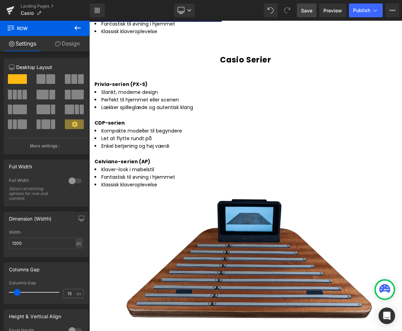
scroll to position [806, 0]
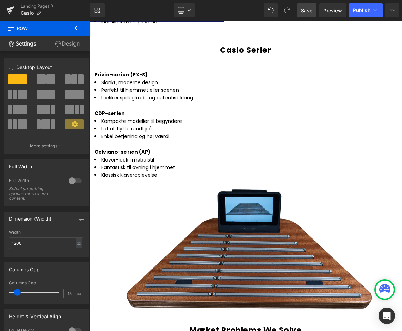
click at [196, 133] on li "Let at flytte rundt på" at bounding box center [246, 129] width 303 height 8
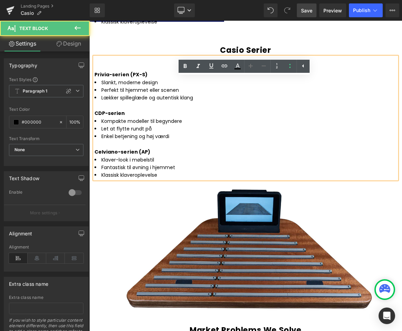
click at [140, 78] on strong "Privia-serien (PX-S)" at bounding box center [121, 74] width 53 height 7
click at [92, 75] on div "Casio Serier Heading Privia-serien (PX-S) Slankt, moderne design Perfekt til hj…" at bounding box center [245, 112] width 313 height 139
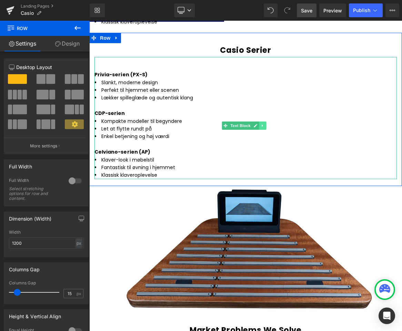
click at [263, 128] on icon at bounding box center [263, 126] width 4 height 4
click at [267, 130] on link at bounding box center [266, 125] width 7 height 8
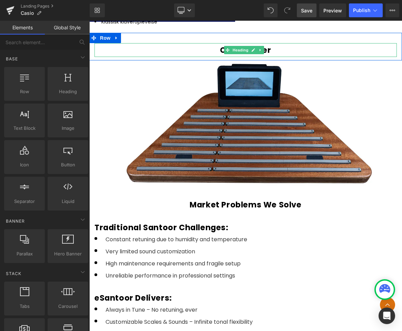
click at [278, 57] on h3 "Casio Serier" at bounding box center [246, 50] width 303 height 14
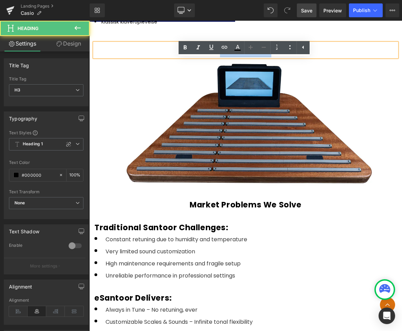
drag, startPoint x: 278, startPoint y: 68, endPoint x: 211, endPoint y: 71, distance: 67.0
click at [211, 57] on h3 "Casio Serier" at bounding box center [246, 50] width 303 height 14
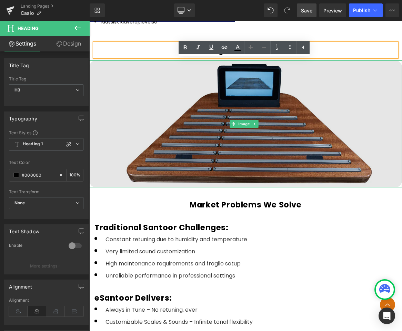
click at [276, 123] on img at bounding box center [245, 123] width 313 height 127
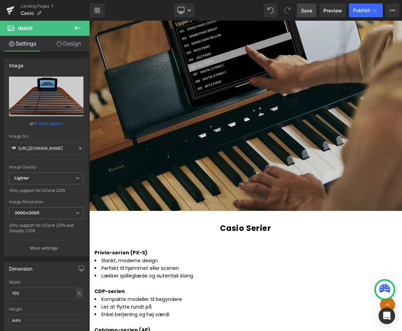
scroll to position [723, 0]
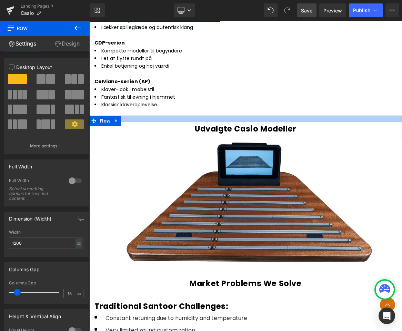
drag, startPoint x: 242, startPoint y: 140, endPoint x: 242, endPoint y: 136, distance: 4.1
click at [242, 122] on div at bounding box center [245, 119] width 313 height 6
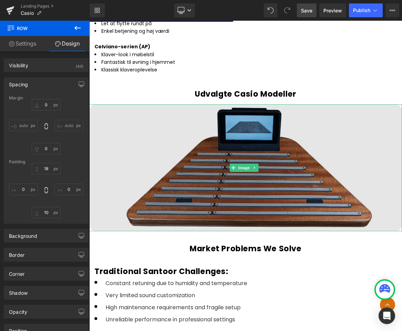
scroll to position [806, 0]
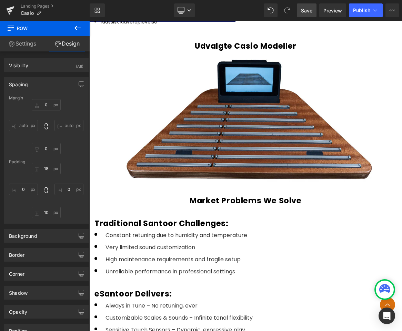
click at [81, 28] on icon at bounding box center [78, 28] width 8 height 8
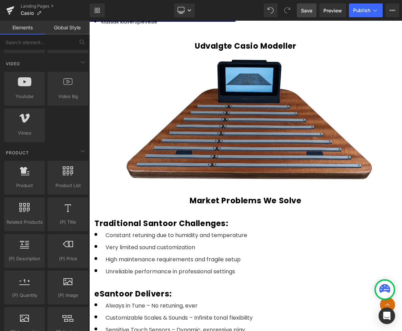
scroll to position [497, 0]
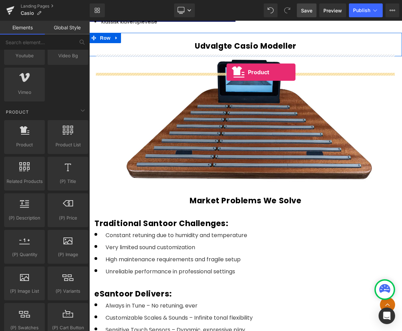
drag, startPoint x: 109, startPoint y: 155, endPoint x: 227, endPoint y: 72, distance: 144.4
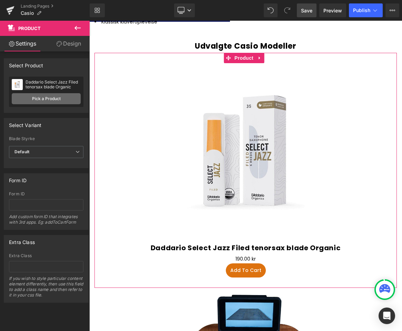
click at [49, 100] on link "Pick a Product" at bounding box center [46, 98] width 69 height 11
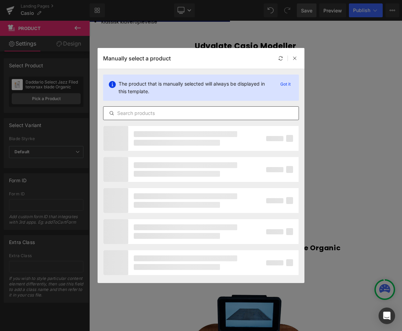
click at [154, 115] on input "text" at bounding box center [201, 113] width 195 height 8
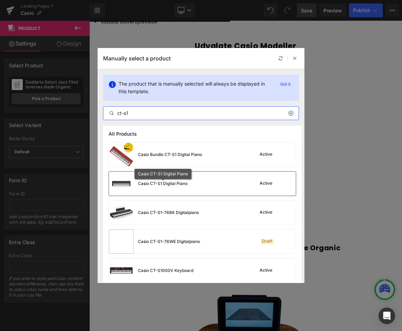
type input "ct-s1"
click at [179, 183] on div "Casio CT-S1 Digital Piano" at bounding box center [163, 184] width 50 height 6
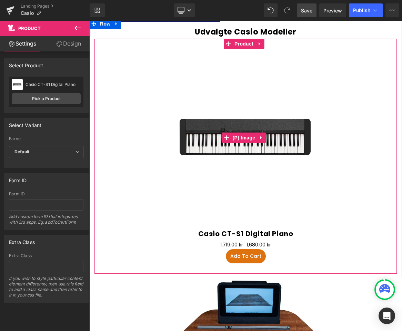
scroll to position [806, 0]
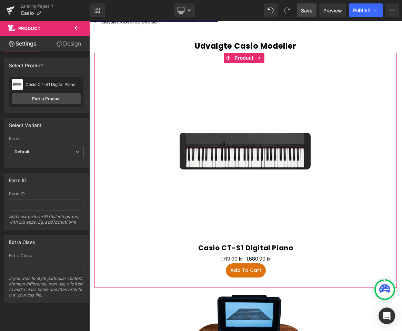
click at [48, 153] on span "Default" at bounding box center [46, 152] width 75 height 12
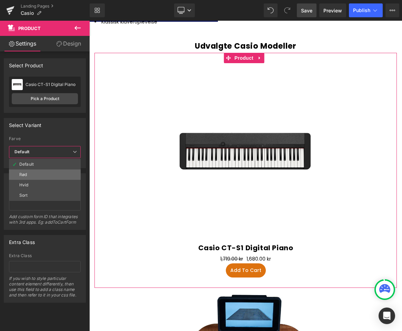
click at [37, 179] on li "Rød" at bounding box center [45, 174] width 72 height 10
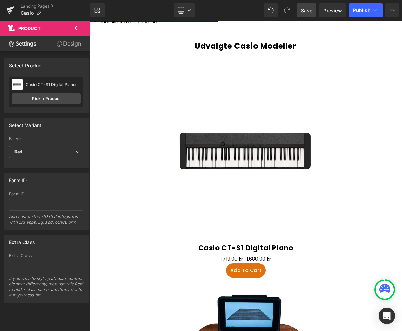
click at [43, 154] on span "Rød" at bounding box center [46, 152] width 75 height 12
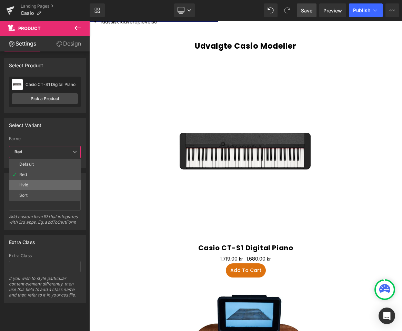
click at [38, 186] on li "Hvid" at bounding box center [45, 185] width 72 height 10
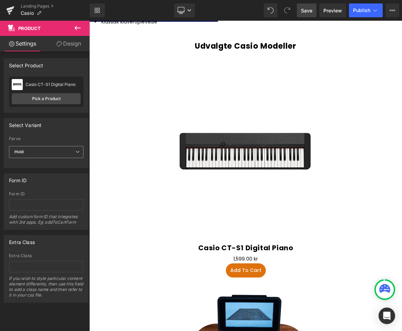
click at [47, 151] on span "Hvid" at bounding box center [46, 152] width 75 height 12
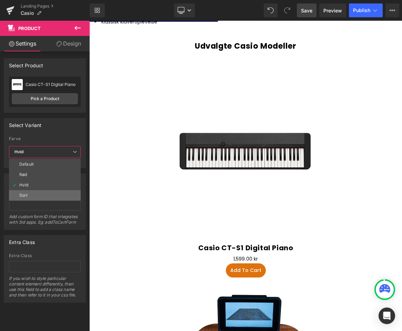
click at [36, 196] on li "Sort" at bounding box center [45, 195] width 72 height 10
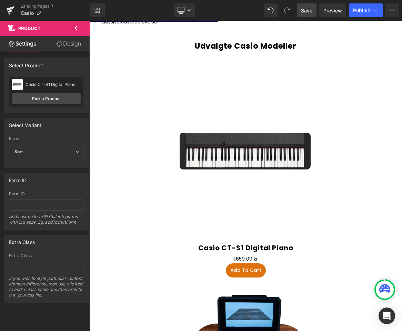
click at [49, 139] on label "Farve" at bounding box center [46, 139] width 75 height 7
click at [48, 82] on div "Casio CT-S1 Digital Piano" at bounding box center [53, 84] width 55 height 5
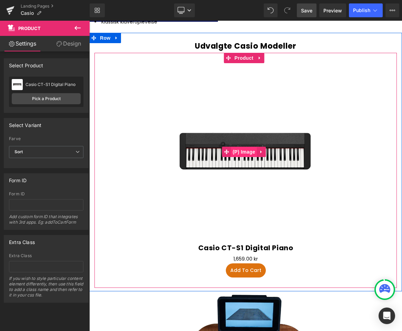
click at [246, 157] on span "(P) Image" at bounding box center [244, 152] width 26 height 10
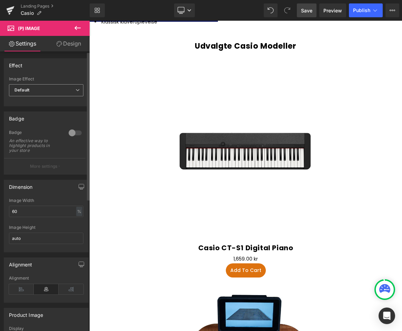
click at [51, 89] on span "Default" at bounding box center [46, 90] width 75 height 12
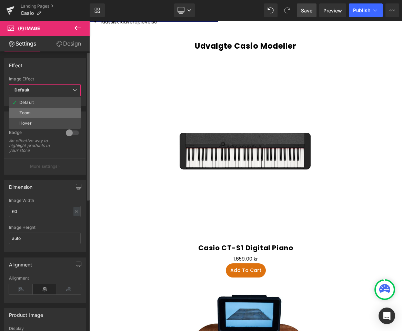
click at [38, 115] on li "Zoom" at bounding box center [45, 113] width 72 height 10
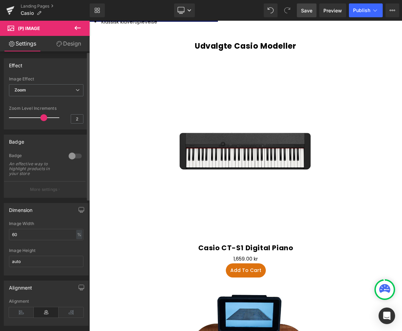
drag, startPoint x: 17, startPoint y: 119, endPoint x: 39, endPoint y: 121, distance: 22.5
click at [39, 121] on div at bounding box center [35, 118] width 47 height 14
drag, startPoint x: 42, startPoint y: 117, endPoint x: 72, endPoint y: 123, distance: 31.3
click at [72, 117] on div "Zoom Level Increments 2.5" at bounding box center [46, 117] width 75 height 23
click at [46, 144] on div "Badge" at bounding box center [46, 141] width 84 height 13
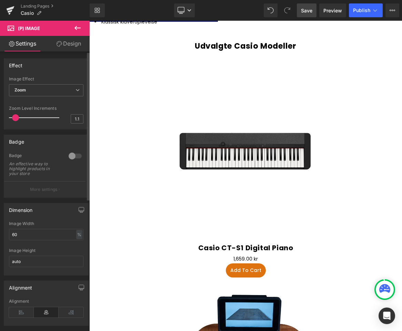
type input "1"
drag, startPoint x: 57, startPoint y: 118, endPoint x: 14, endPoint y: 126, distance: 43.6
click at [14, 126] on div "Zoom Level Increments 1" at bounding box center [46, 117] width 75 height 23
click at [28, 236] on input "60" at bounding box center [46, 234] width 75 height 11
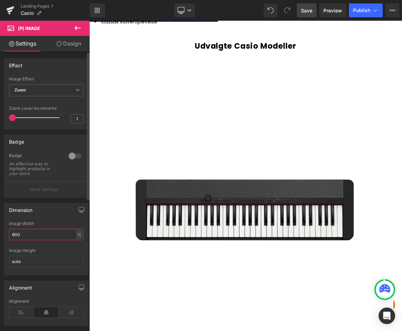
type input "60"
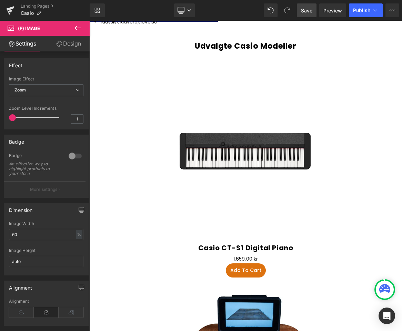
click at [71, 46] on link "Design" at bounding box center [68, 44] width 45 height 16
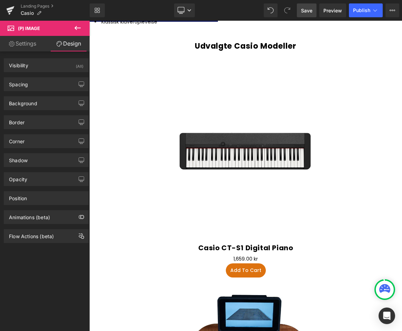
click at [26, 46] on link "Settings" at bounding box center [22, 44] width 45 height 16
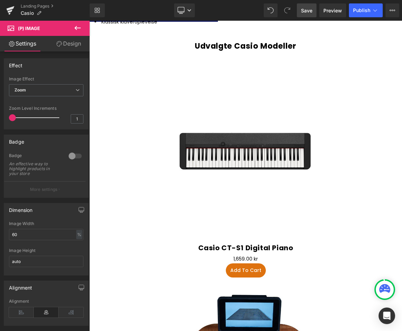
click at [57, 43] on icon at bounding box center [60, 44] width 6 height 6
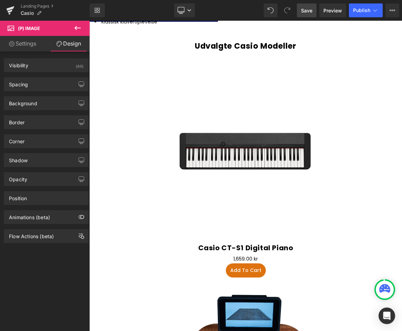
click at [26, 41] on link "Settings" at bounding box center [22, 44] width 45 height 16
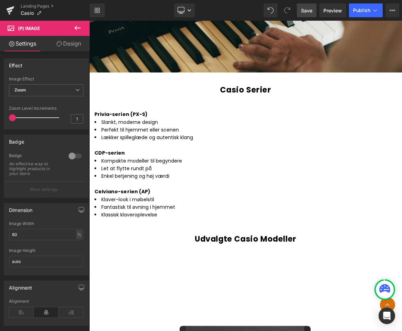
scroll to position [598, 0]
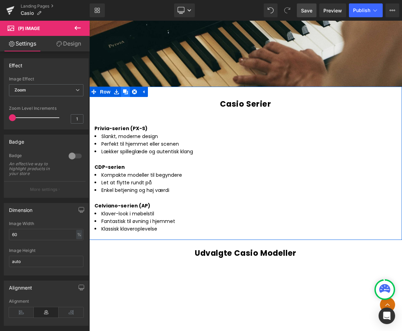
click at [126, 89] on icon at bounding box center [125, 91] width 5 height 5
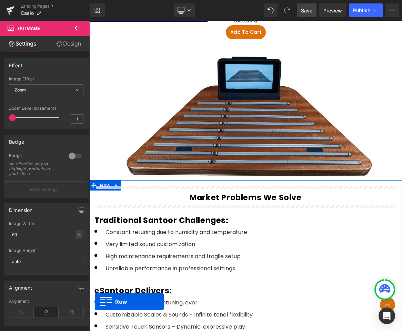
scroll to position [1082, 0]
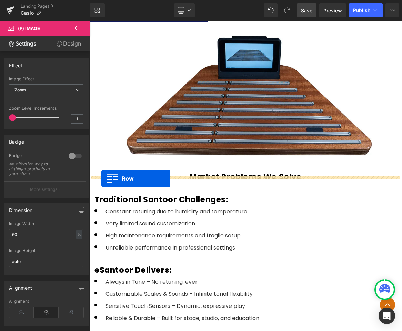
drag, startPoint x: 92, startPoint y: 52, endPoint x: 101, endPoint y: 178, distance: 126.7
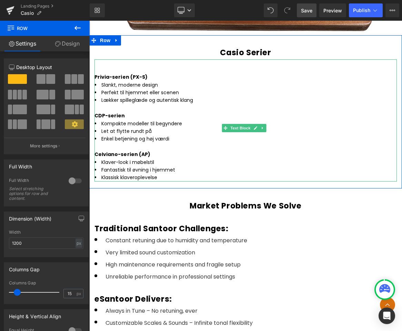
scroll to position [1230, 0]
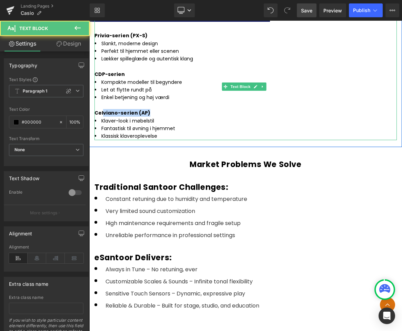
drag, startPoint x: 154, startPoint y: 145, endPoint x: 103, endPoint y: 146, distance: 50.7
click at [103, 116] on strong "Celviano-serien (AP)" at bounding box center [123, 112] width 56 height 7
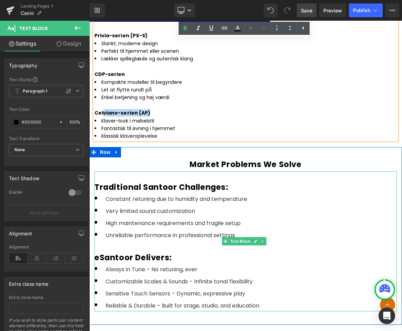
click at [184, 193] on div "Traditional Santoor Challenges:" at bounding box center [246, 187] width 303 height 11
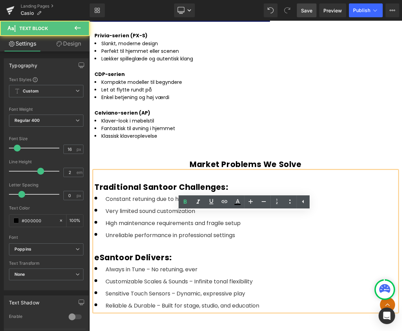
click at [225, 193] on div "Traditional Santoor Challenges:" at bounding box center [246, 187] width 303 height 11
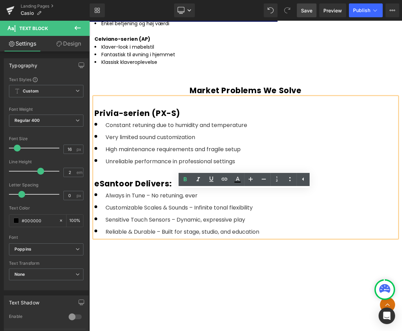
scroll to position [1313, 0]
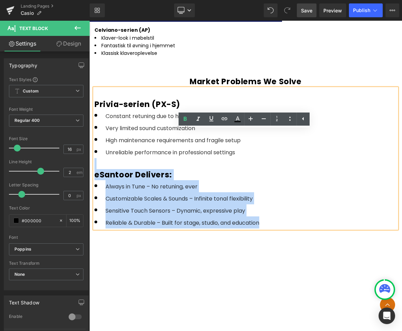
drag, startPoint x: 236, startPoint y: 196, endPoint x: 93, endPoint y: 145, distance: 151.7
click at [95, 145] on div "Privia-serien (PX-S) Constant retuning due to humidity and temperature Very lim…" at bounding box center [246, 158] width 303 height 140
click at [133, 132] on span "Very limited sound customization" at bounding box center [151, 128] width 90 height 8
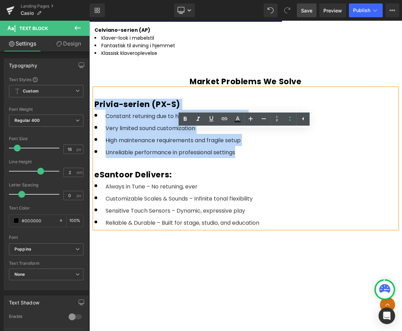
drag, startPoint x: 235, startPoint y: 196, endPoint x: 95, endPoint y: 144, distance: 148.7
click at [95, 144] on h3 "Privia-serien (PX-S) Constant retuning due to humidity and temperature Very lim…" at bounding box center [246, 164] width 303 height 130
copy h3 "Privia-serien (PX-S) Constant retuning due to humidity and temperature Very lim…"
click at [247, 158] on li "Unreliable performance in professional settings" at bounding box center [246, 152] width 303 height 12
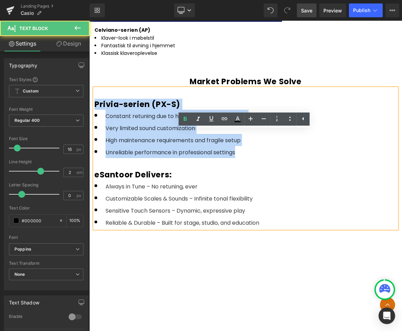
click at [247, 158] on li "Unreliable performance in professional settings" at bounding box center [246, 152] width 303 height 12
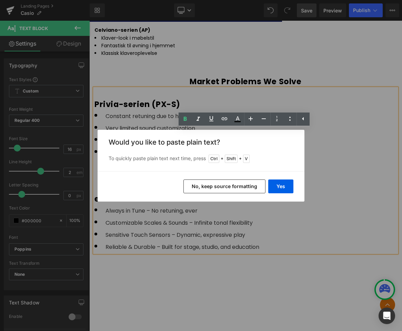
click at [243, 180] on button "No, keep source formatting" at bounding box center [225, 186] width 82 height 14
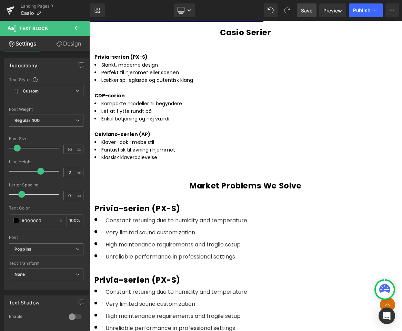
scroll to position [1189, 0]
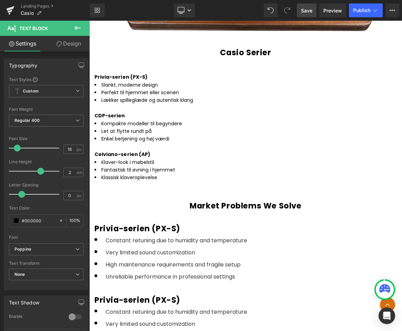
click at [316, 213] on h3 "Market Problems We Solve" at bounding box center [246, 206] width 303 height 14
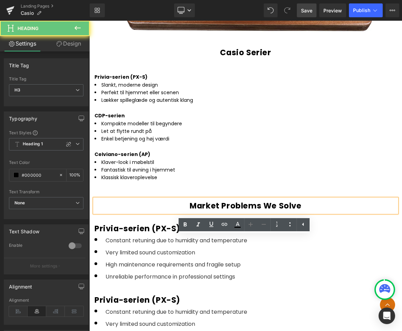
click at [314, 213] on h3 "Market Problems We Solve" at bounding box center [246, 206] width 303 height 14
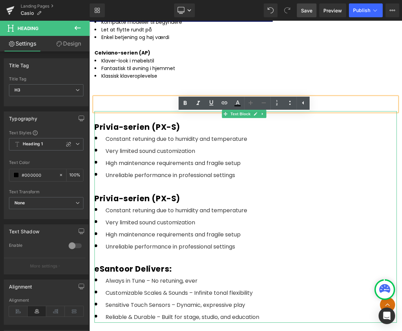
scroll to position [1272, 0]
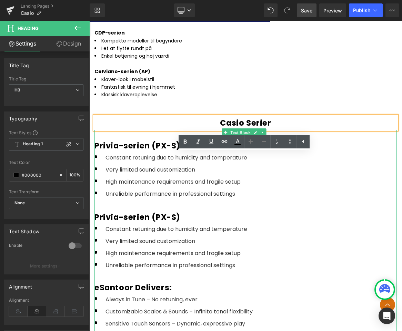
click at [104, 223] on div "Privia-serien (PX-S)" at bounding box center [246, 217] width 303 height 11
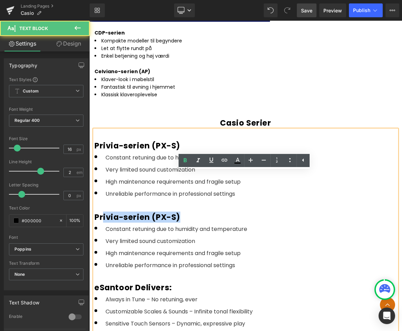
click at [179, 223] on div "Privia-serien (PX-S)" at bounding box center [246, 217] width 303 height 11
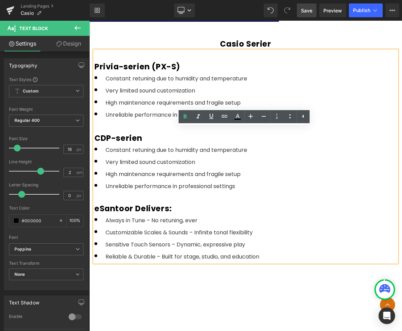
scroll to position [1354, 0]
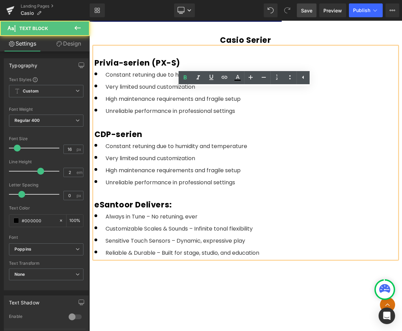
click at [175, 210] on div "eSantoor Delivers:" at bounding box center [246, 204] width 303 height 11
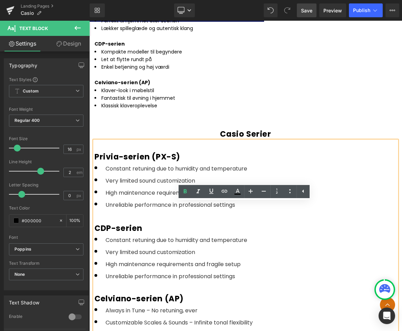
scroll to position [1230, 0]
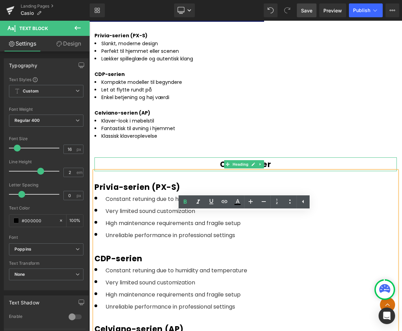
click at [123, 159] on div at bounding box center [246, 158] width 303 height 2
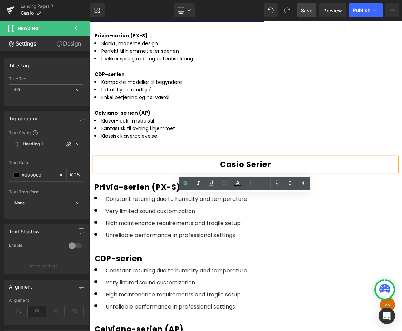
click at [116, 186] on div "Casio Serier Heading Privia-serien (PX-S) Constant retuning due to humidity and…" at bounding box center [245, 272] width 313 height 250
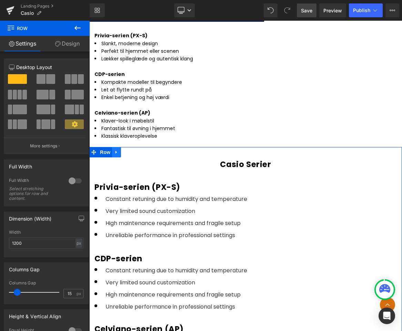
click at [117, 155] on icon at bounding box center [116, 151] width 5 height 5
click at [126, 155] on icon at bounding box center [125, 152] width 5 height 5
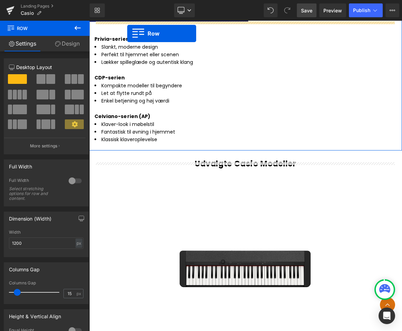
scroll to position [667, 0]
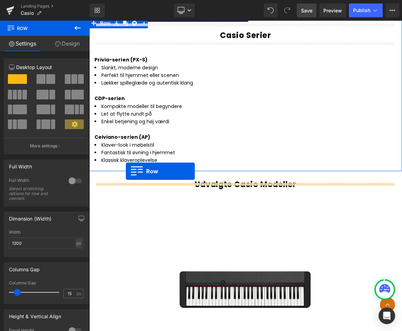
drag, startPoint x: 95, startPoint y: 173, endPoint x: 126, endPoint y: 171, distance: 30.8
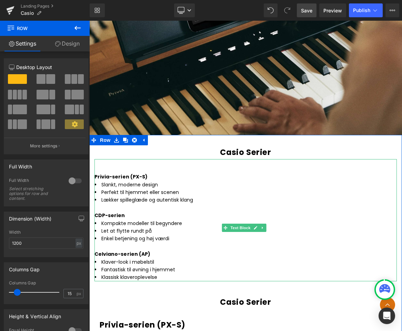
scroll to position [543, 0]
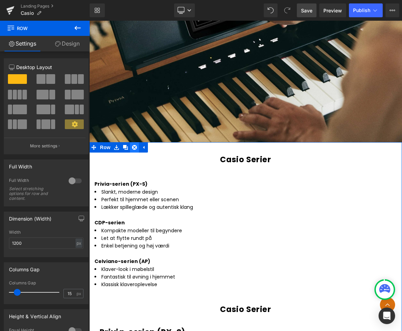
click at [135, 145] on link at bounding box center [134, 147] width 9 height 10
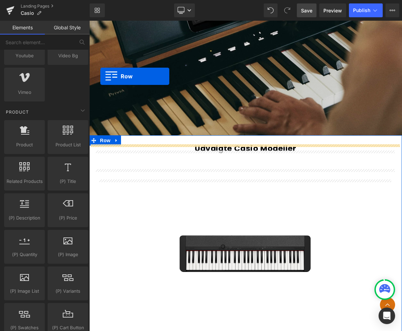
scroll to position [536, 0]
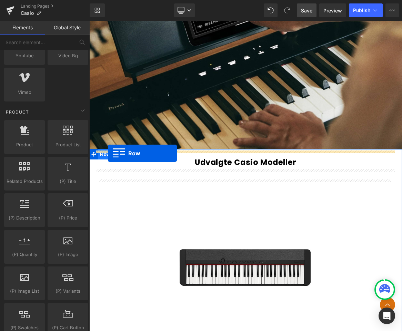
drag, startPoint x: 95, startPoint y: 116, endPoint x: 108, endPoint y: 153, distance: 39.2
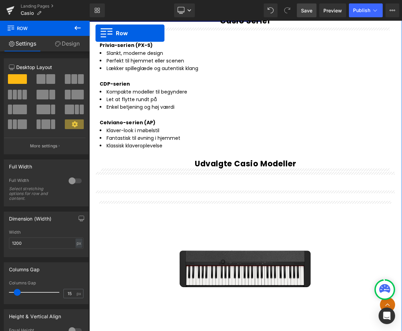
scroll to position [667, 0]
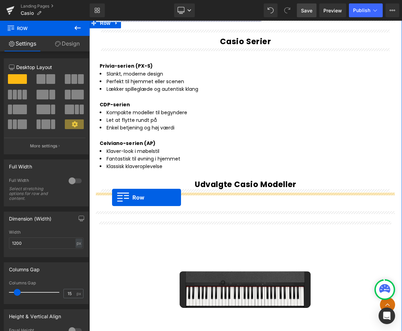
drag, startPoint x: 94, startPoint y: 129, endPoint x: 112, endPoint y: 197, distance: 71.0
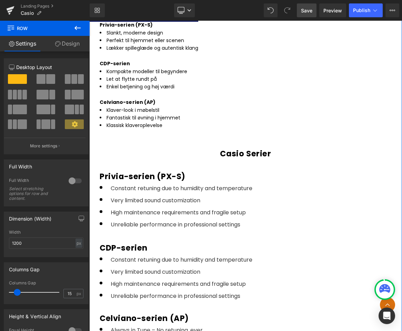
scroll to position [709, 0]
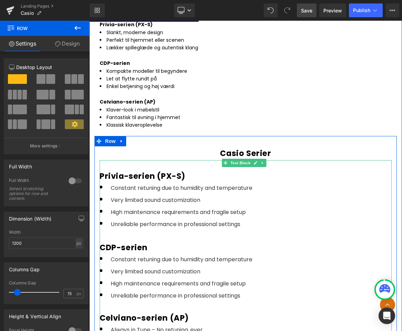
click at [259, 194] on li "Constant retuning due to humidity and temperature" at bounding box center [246, 188] width 292 height 12
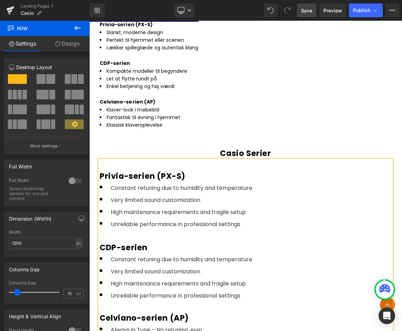
click at [253, 192] on span "Constant retuning due to humidity and temperature" at bounding box center [182, 188] width 142 height 8
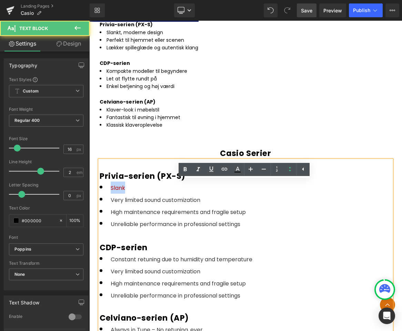
drag, startPoint x: 131, startPoint y: 213, endPoint x: 103, endPoint y: 213, distance: 28.6
click at [103, 194] on li "Slank" at bounding box center [246, 188] width 292 height 12
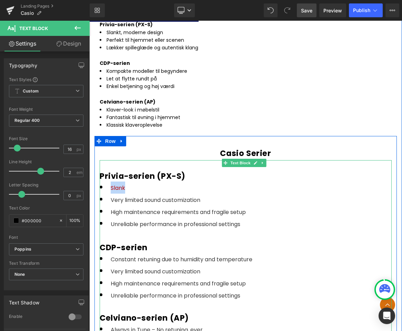
click at [148, 194] on li "Slank" at bounding box center [246, 188] width 292 height 12
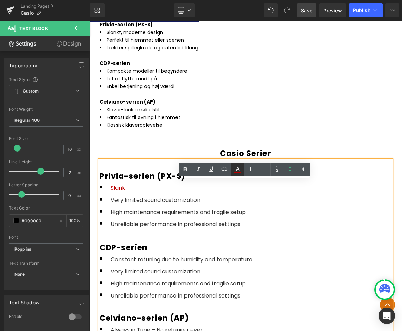
click at [240, 173] on icon at bounding box center [238, 169] width 8 height 8
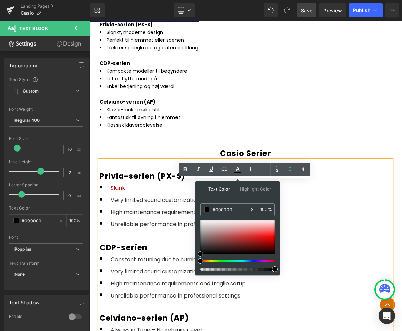
drag, startPoint x: 287, startPoint y: 280, endPoint x: 193, endPoint y: 270, distance: 95.1
click at [145, 216] on span "High maintenance requirements and fragile setup" at bounding box center [178, 212] width 135 height 8
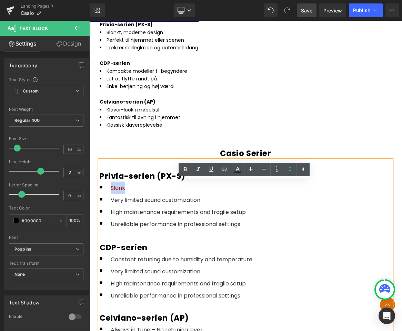
drag, startPoint x: 127, startPoint y: 211, endPoint x: 111, endPoint y: 211, distance: 16.6
click at [111, 194] on li "Slank" at bounding box center [246, 188] width 292 height 12
click at [234, 169] on icon at bounding box center [238, 169] width 8 height 8
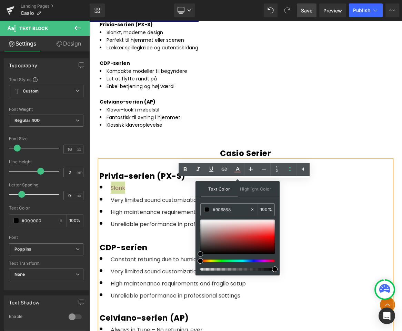
type input "#000000"
drag, startPoint x: 287, startPoint y: 276, endPoint x: 191, endPoint y: 267, distance: 97.1
click at [143, 194] on li "Slank" at bounding box center [246, 188] width 292 height 12
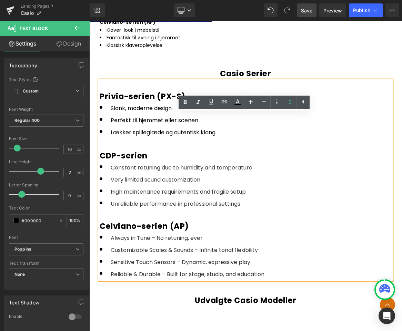
scroll to position [791, 0]
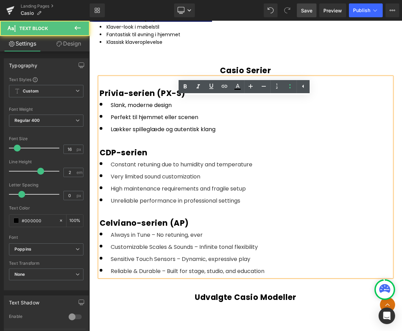
click at [264, 170] on li "Constant retuning due to humidity and temperature" at bounding box center [246, 164] width 292 height 12
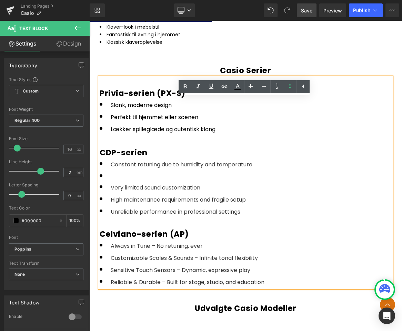
click at [264, 170] on li "Constant retuning due to humidity and temperature" at bounding box center [246, 164] width 292 height 12
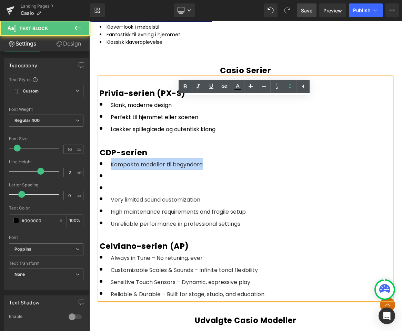
drag, startPoint x: 187, startPoint y: 185, endPoint x: 112, endPoint y: 188, distance: 74.9
click at [112, 170] on li "Kompakte modeller til begyndere" at bounding box center [246, 164] width 292 height 12
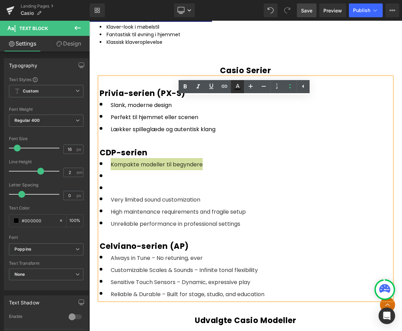
click at [239, 90] on icon at bounding box center [238, 86] width 8 height 8
type input "80"
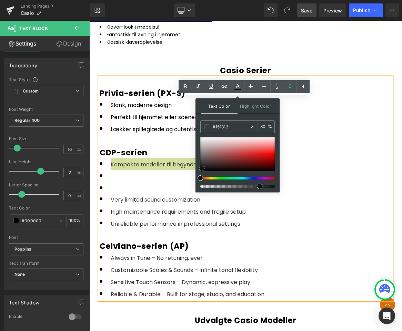
type input "#000000"
drag, startPoint x: 291, startPoint y: 189, endPoint x: 185, endPoint y: 182, distance: 106.2
click at [176, 193] on li at bounding box center [246, 187] width 292 height 11
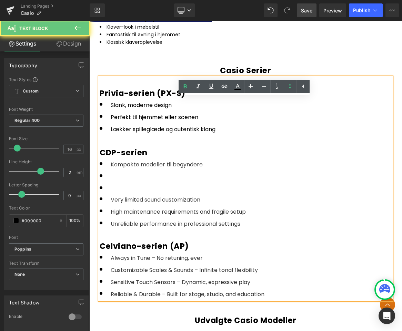
click at [189, 168] on span "Kompakte modeller til begyndere" at bounding box center [157, 164] width 92 height 8
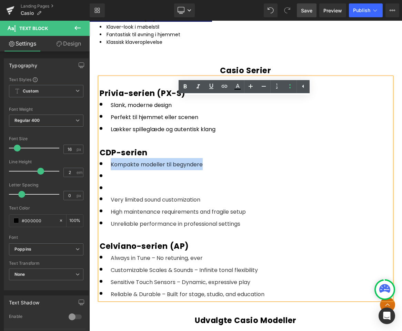
drag, startPoint x: 203, startPoint y: 185, endPoint x: 110, endPoint y: 187, distance: 92.9
click at [110, 170] on li "Kompakte modeller til begyndere" at bounding box center [246, 164] width 292 height 12
click at [240, 89] on icon at bounding box center [238, 89] width 6 height 1
type input "80"
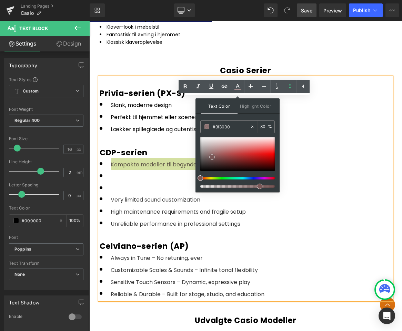
type input "#000000"
drag, startPoint x: 304, startPoint y: 174, endPoint x: 186, endPoint y: 205, distance: 121.7
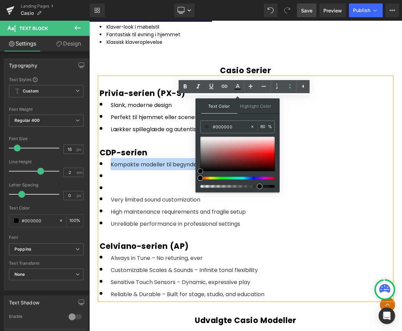
click at [184, 204] on span "Very limited sound customization" at bounding box center [156, 200] width 90 height 8
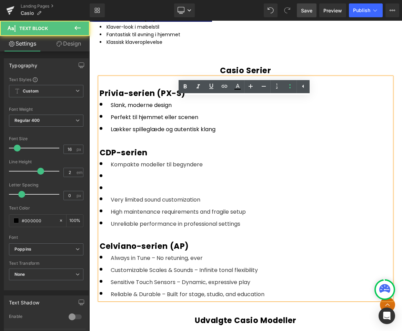
click at [168, 182] on li at bounding box center [246, 176] width 292 height 12
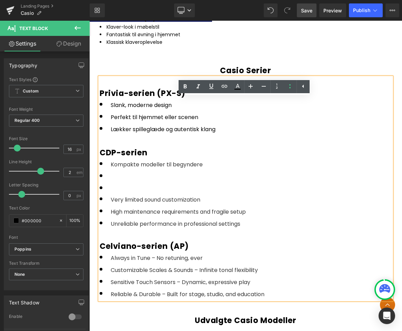
click at [189, 168] on span "Kompakte modeller til begyndere" at bounding box center [157, 164] width 92 height 8
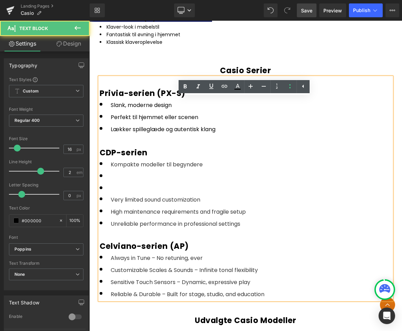
click at [178, 230] on li "Unreliable performance in professional settings" at bounding box center [246, 223] width 292 height 12
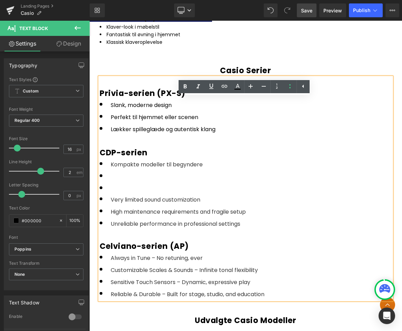
click at [181, 168] on span "Kompakte modeller til begyndere" at bounding box center [157, 164] width 92 height 8
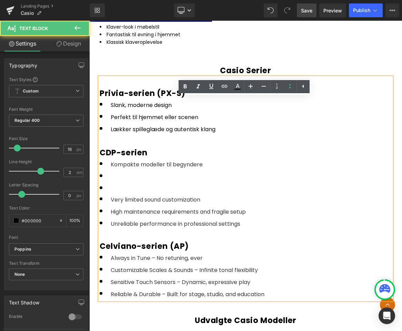
click at [204, 170] on li "Kompakte modeller til begyndere" at bounding box center [246, 164] width 292 height 12
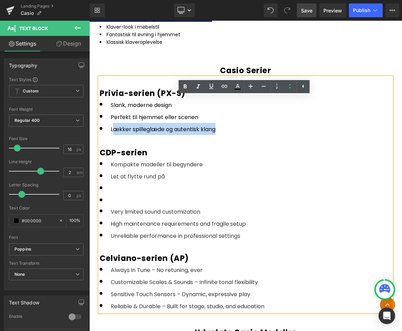
drag, startPoint x: 217, startPoint y: 150, endPoint x: 112, endPoint y: 154, distance: 105.3
click at [112, 135] on li "Lækker spilleglæde og autentisk klang" at bounding box center [246, 129] width 292 height 12
copy span "ækker spilleglæde og autentisk klang"
click at [162, 194] on li at bounding box center [246, 188] width 292 height 12
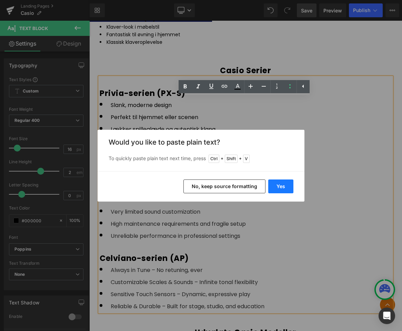
click at [275, 186] on button "Yes" at bounding box center [281, 186] width 25 height 14
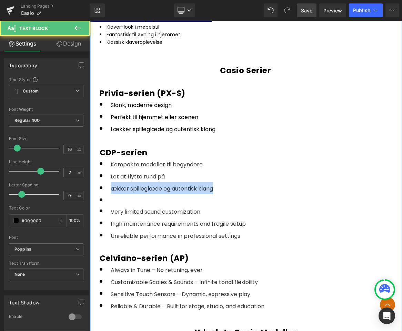
drag, startPoint x: 174, startPoint y: 214, endPoint x: 90, endPoint y: 210, distance: 83.9
click at [90, 210] on div "Casio Serier Heading Privia-serien (PX-S) Slankt, moderne design Perfekt til hj…" at bounding box center [245, 236] width 313 height 684
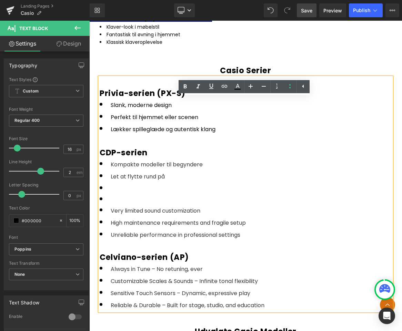
click at [174, 182] on li "Let at flytte rund på" at bounding box center [246, 176] width 292 height 12
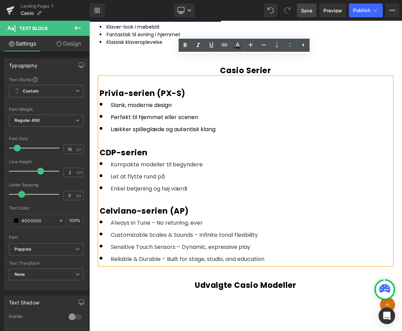
scroll to position [874, 0]
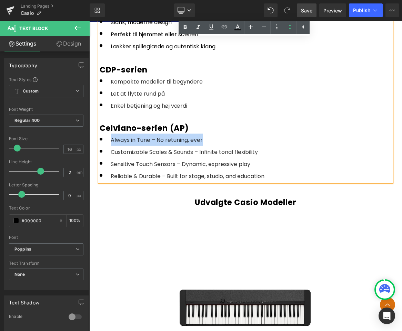
drag, startPoint x: 206, startPoint y: 162, endPoint x: 111, endPoint y: 165, distance: 95.7
click at [111, 146] on li "Always in Tune – No retuning, ever" at bounding box center [246, 140] width 292 height 12
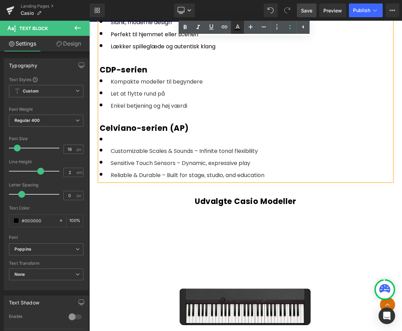
click at [240, 27] on icon at bounding box center [238, 27] width 8 height 8
type input "100"
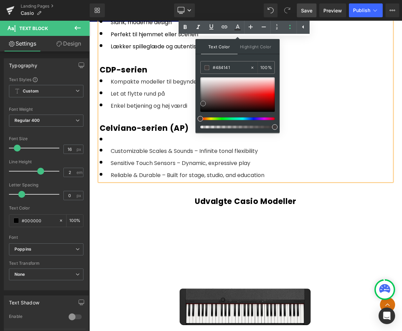
type input "#393636"
drag, startPoint x: 291, startPoint y: 127, endPoint x: 164, endPoint y: 152, distance: 129.8
click at [141, 145] on li at bounding box center [246, 139] width 292 height 11
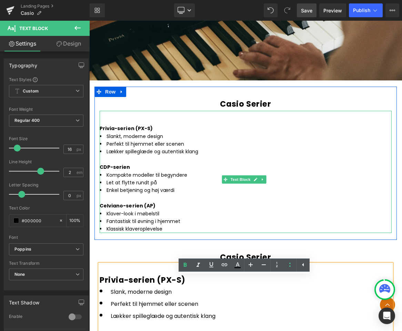
scroll to position [626, 0]
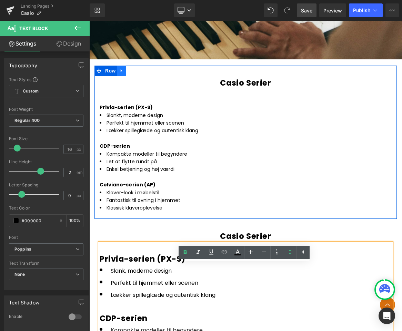
click at [123, 68] on icon at bounding box center [121, 70] width 5 height 5
click at [137, 66] on link at bounding box center [139, 71] width 9 height 10
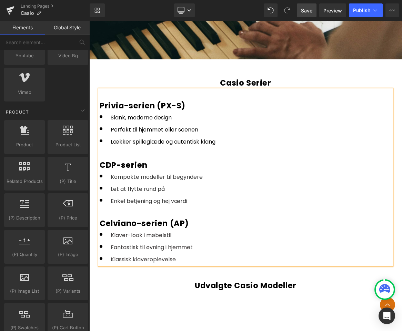
click at [305, 15] on link "Save" at bounding box center [307, 10] width 20 height 14
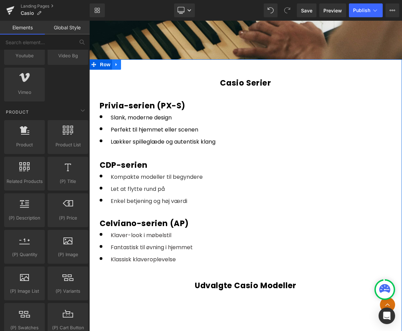
click at [117, 62] on icon at bounding box center [116, 64] width 5 height 5
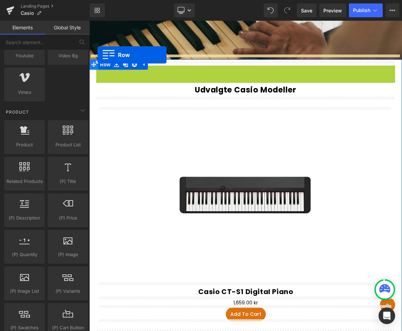
drag, startPoint x: 98, startPoint y: 67, endPoint x: 98, endPoint y: 55, distance: 12.4
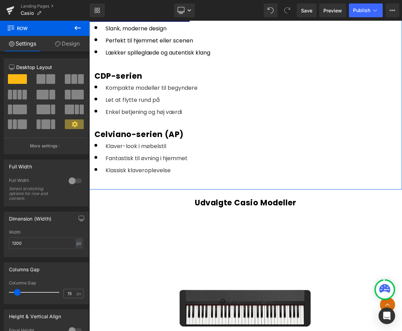
scroll to position [543, 0]
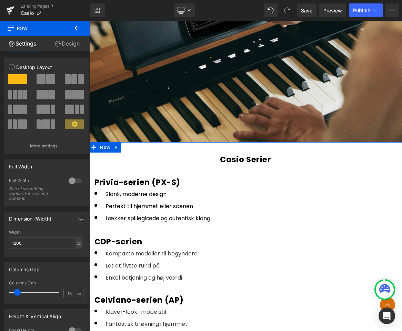
click at [130, 144] on div "Casio Serier Heading Privia-serien (PX-S) Slank, moderne design Perfekt til hje…" at bounding box center [245, 248] width 313 height 213
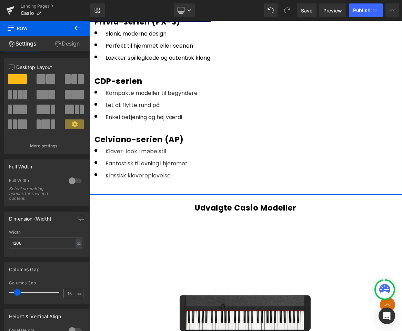
scroll to position [709, 0]
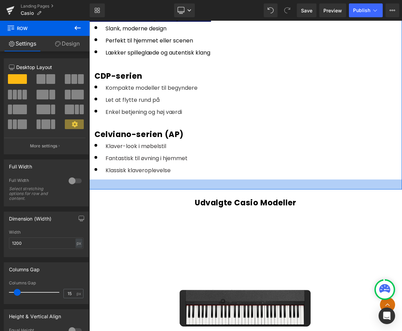
click at [123, 183] on div at bounding box center [245, 184] width 313 height 10
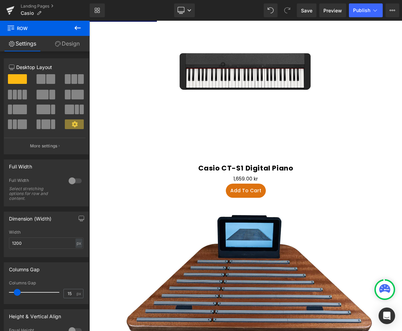
scroll to position [916, 0]
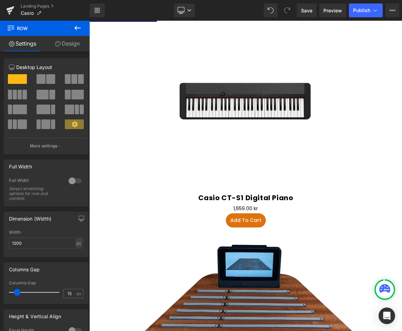
click at [78, 26] on icon at bounding box center [78, 28] width 8 height 8
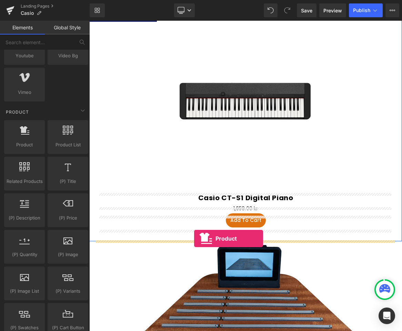
drag, startPoint x: 124, startPoint y: 162, endPoint x: 194, endPoint y: 238, distance: 104.5
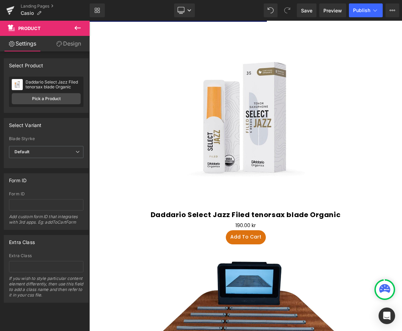
scroll to position [1164, 0]
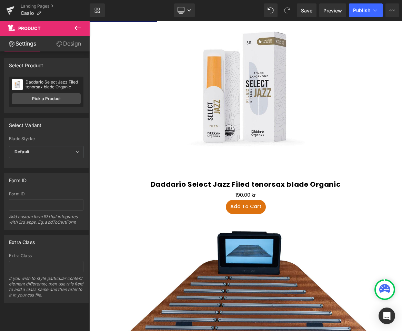
click at [79, 27] on icon at bounding box center [78, 28] width 8 height 8
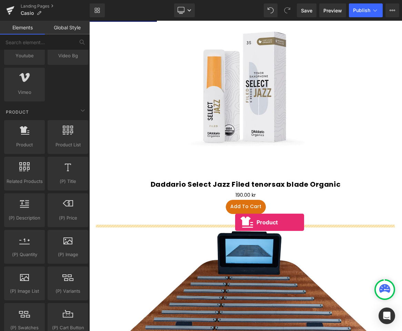
drag, startPoint x: 116, startPoint y: 154, endPoint x: 235, endPoint y: 222, distance: 137.9
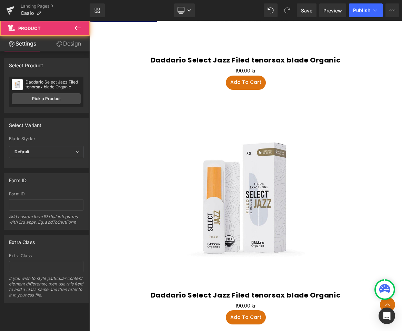
scroll to position [1330, 0]
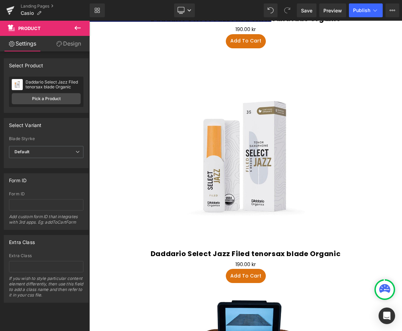
click at [77, 29] on icon at bounding box center [78, 28] width 8 height 8
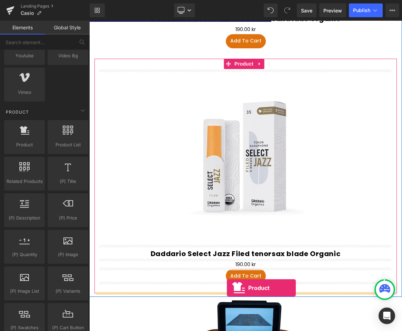
drag, startPoint x: 121, startPoint y: 158, endPoint x: 227, endPoint y: 288, distance: 167.8
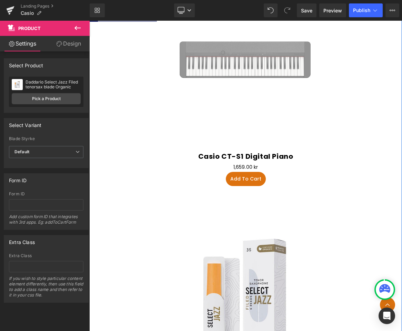
scroll to position [1123, 0]
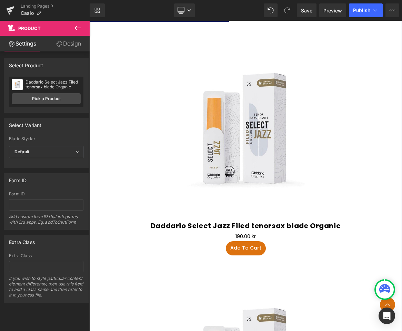
click at [244, 173] on img at bounding box center [245, 129] width 177 height 177
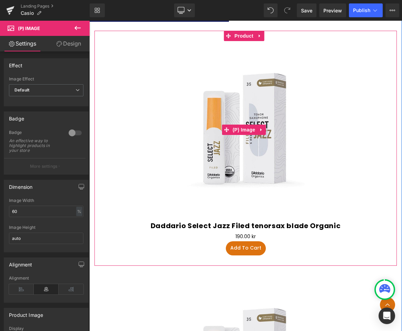
click at [257, 123] on img at bounding box center [245, 129] width 177 height 177
click at [241, 41] on span "Product" at bounding box center [244, 36] width 22 height 10
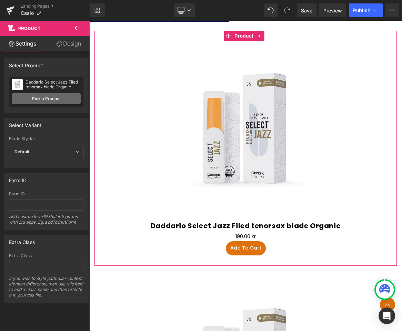
click at [58, 100] on link "Pick a Product" at bounding box center [46, 98] width 69 height 11
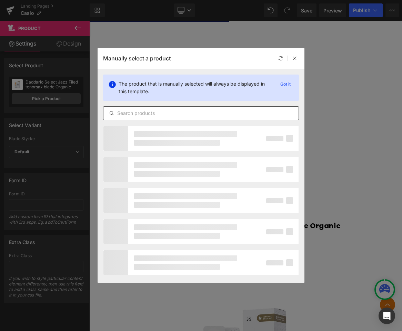
click at [155, 111] on input "text" at bounding box center [201, 113] width 195 height 8
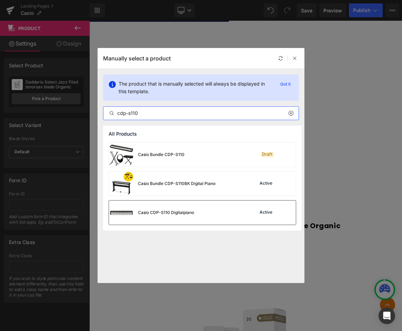
type input "cdp-s110"
click at [178, 212] on div "Casio CDP-S110 Digitalpiano" at bounding box center [166, 213] width 56 height 6
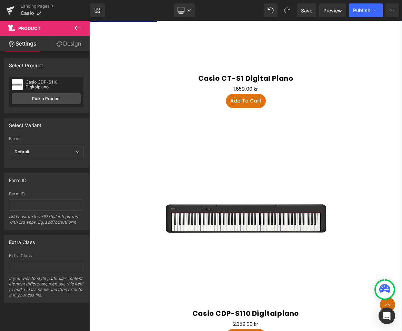
scroll to position [1081, 0]
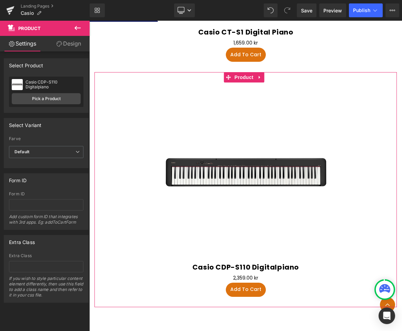
click at [67, 45] on link "Design" at bounding box center [68, 44] width 45 height 16
click at [0, 0] on div "Visibility 0|0|0|0 Spacing Margin Padding Background Background 0% 0%" at bounding box center [0, 0] width 0 height 0
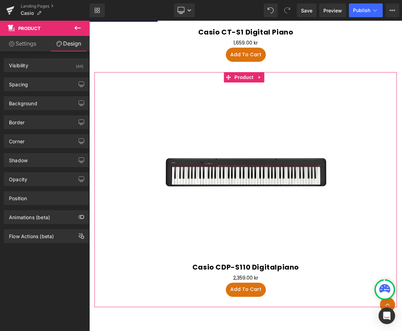
click at [25, 48] on link "Settings" at bounding box center [22, 44] width 45 height 16
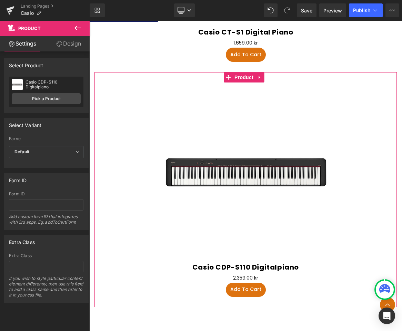
click at [67, 46] on link "Design" at bounding box center [68, 44] width 45 height 16
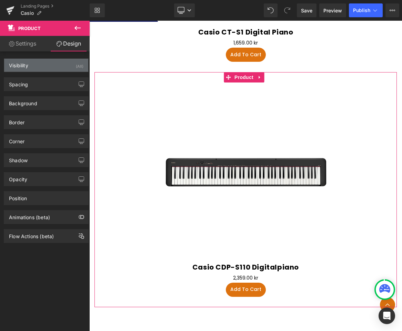
click at [45, 65] on div "Visibility (All)" at bounding box center [46, 65] width 84 height 13
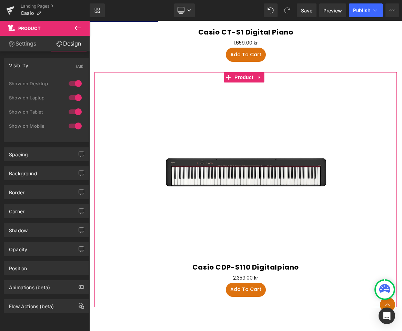
click at [45, 65] on div "Visibility (All)" at bounding box center [46, 65] width 84 height 13
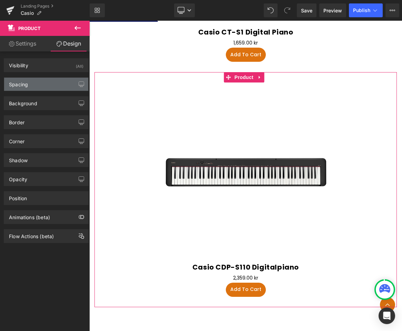
click at [43, 83] on div "Spacing" at bounding box center [46, 84] width 84 height 13
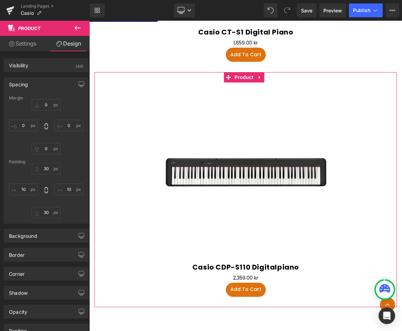
click at [43, 83] on div "Spacing" at bounding box center [46, 84] width 84 height 13
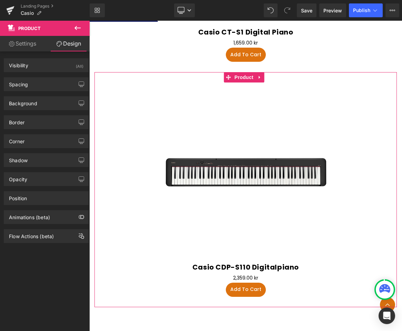
click at [40, 114] on div "Border Border Style Custom Border Solid Border Dashed Border Dotted Custom Cust…" at bounding box center [46, 119] width 93 height 19
click at [42, 105] on div "Background" at bounding box center [46, 103] width 84 height 13
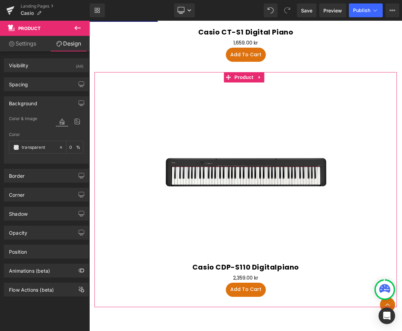
click at [42, 105] on div "Background" at bounding box center [46, 103] width 84 height 13
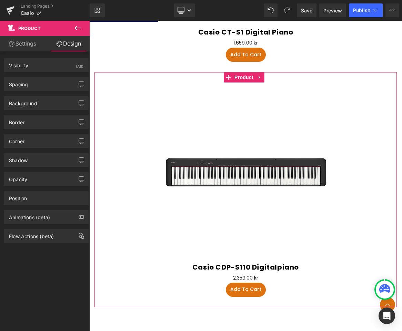
click at [35, 50] on link "Settings" at bounding box center [22, 44] width 45 height 16
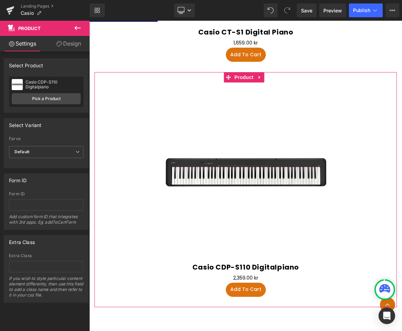
click at [46, 84] on div "Casio CDP-S110 Digitalpiano" at bounding box center [53, 85] width 55 height 10
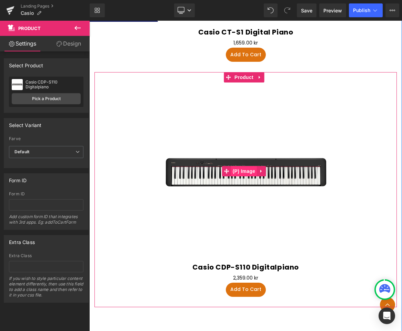
click at [246, 176] on span "(P) Image" at bounding box center [244, 171] width 26 height 10
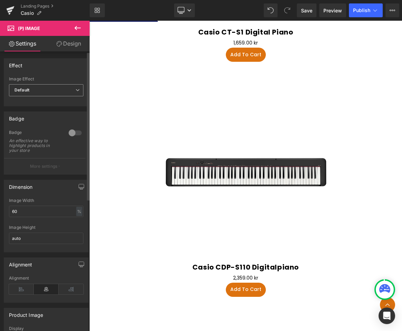
click at [43, 85] on span "Default" at bounding box center [46, 90] width 75 height 12
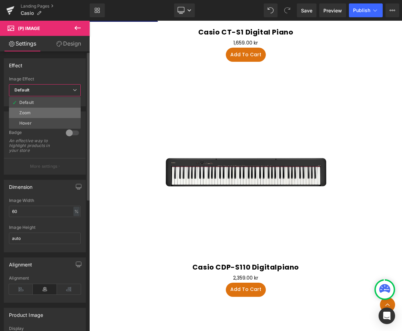
click at [29, 113] on div "Zoom" at bounding box center [25, 112] width 12 height 5
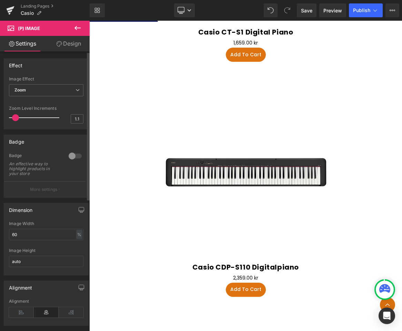
type input "1"
drag, startPoint x: 17, startPoint y: 119, endPoint x: 11, endPoint y: 124, distance: 8.1
click at [11, 124] on div "Zoom Level Increments 1" at bounding box center [46, 117] width 75 height 23
click at [313, 8] on span "Save" at bounding box center [306, 10] width 11 height 7
